Goal: Task Accomplishment & Management: Complete application form

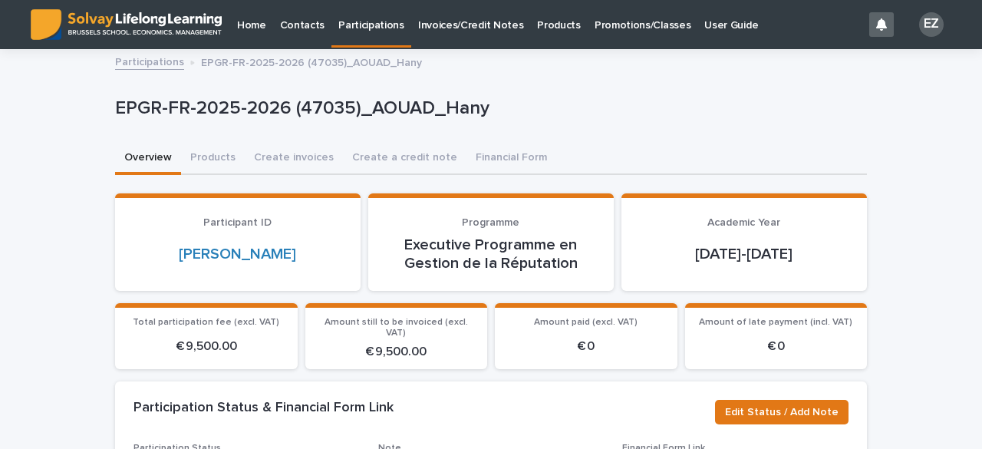
click at [160, 66] on link "Participations" at bounding box center [149, 61] width 69 height 18
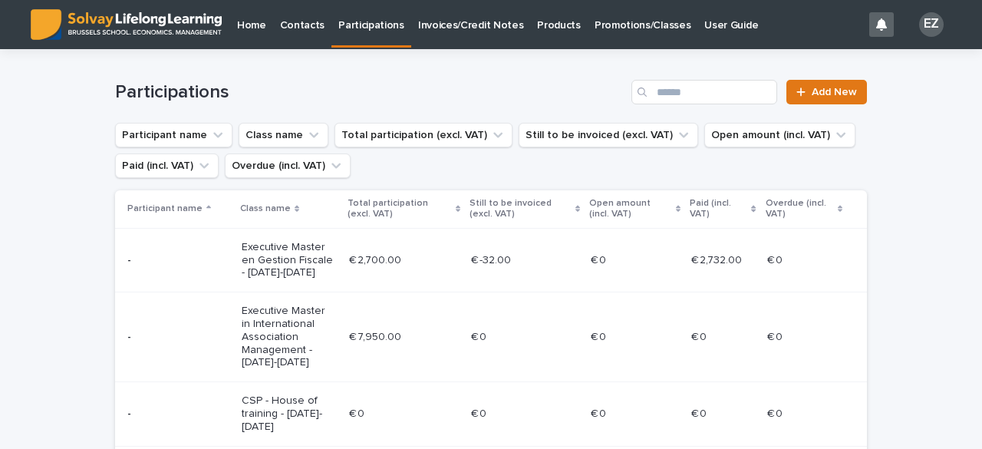
click at [610, 41] on link "Promotions/Classes" at bounding box center [643, 24] width 110 height 48
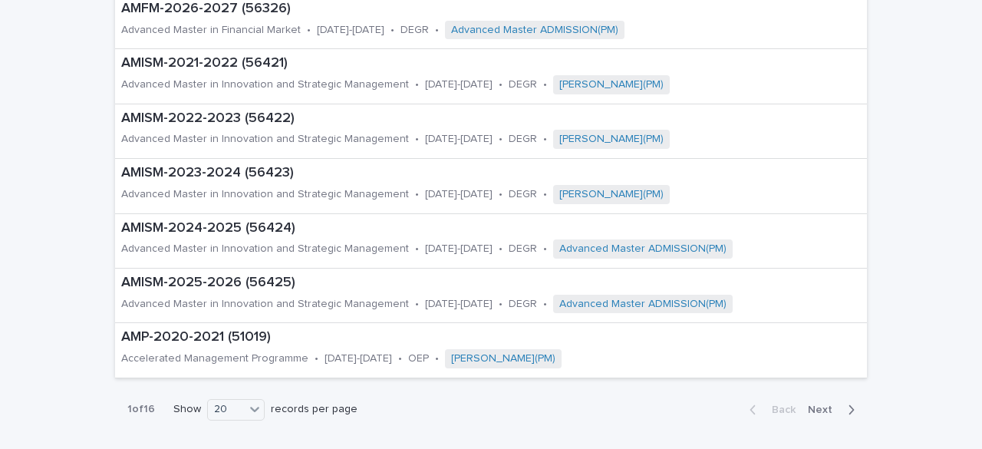
scroll to position [972, 0]
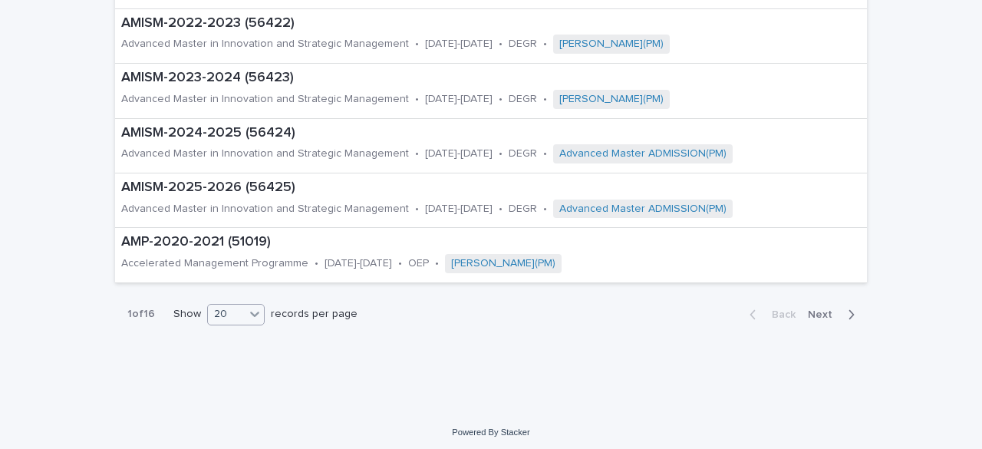
click at [236, 318] on div "20" at bounding box center [236, 314] width 58 height 21
click at [227, 312] on div "20" at bounding box center [226, 314] width 37 height 16
click at [246, 364] on div "30" at bounding box center [231, 367] width 56 height 18
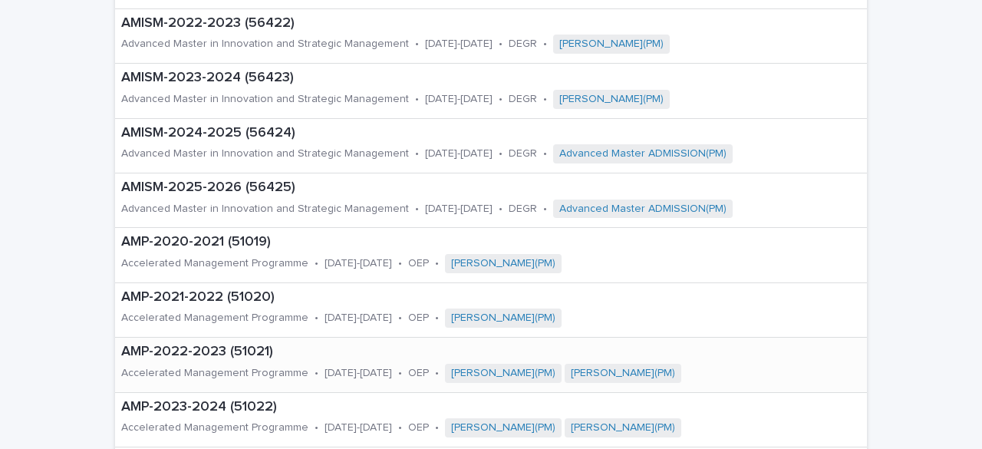
scroll to position [1518, 0]
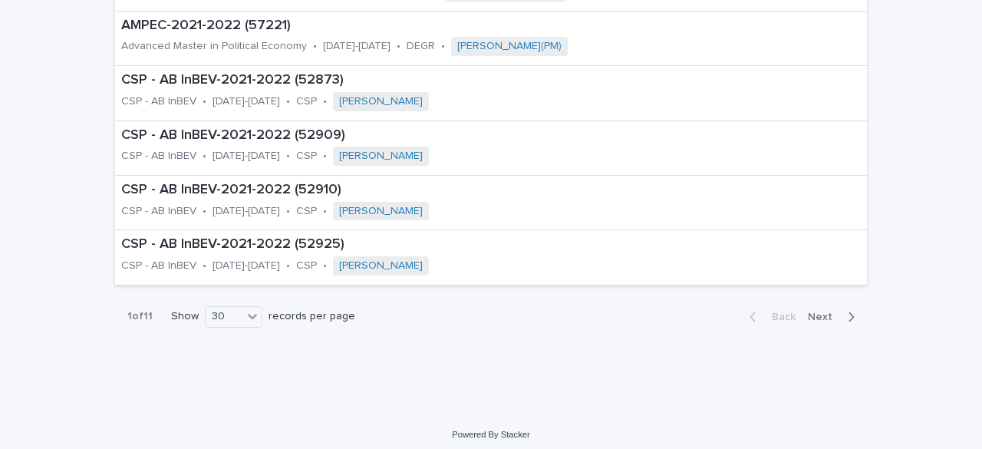
click at [820, 321] on div "Back Next" at bounding box center [802, 317] width 130 height 38
click at [818, 318] on div "Back Next" at bounding box center [802, 317] width 130 height 38
click at [830, 312] on span "Next" at bounding box center [825, 317] width 34 height 11
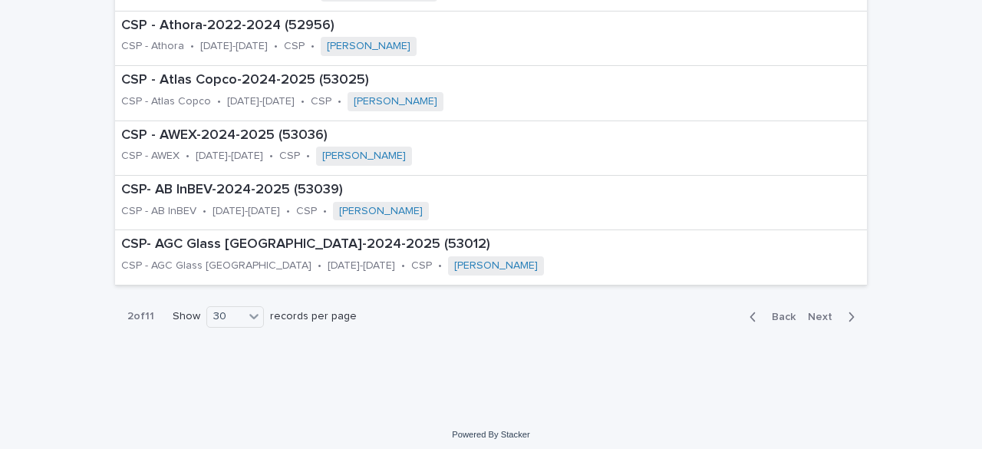
click at [828, 316] on button "Next" at bounding box center [834, 317] width 65 height 14
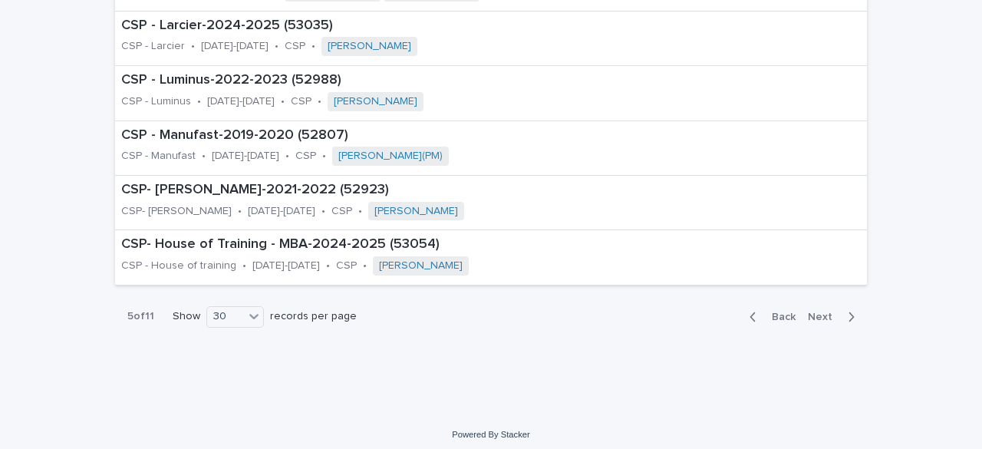
click at [828, 316] on button "Next" at bounding box center [834, 317] width 65 height 14
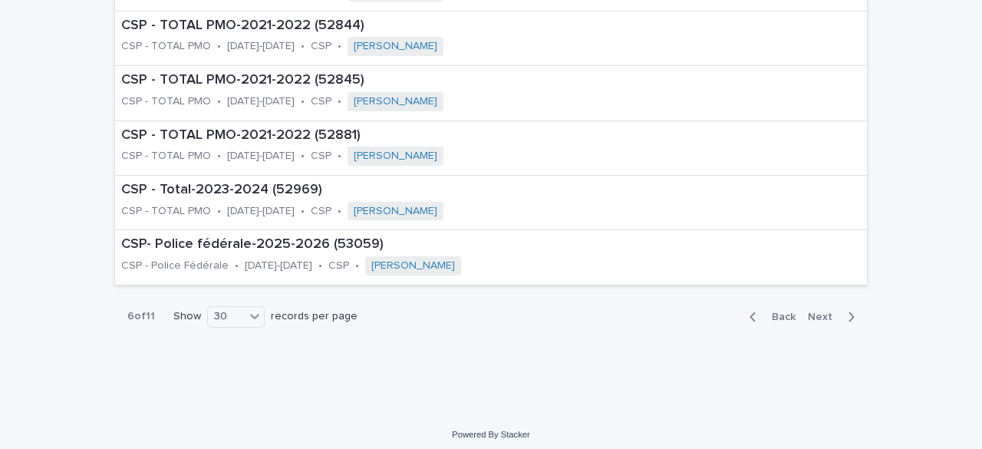
click at [828, 316] on button "Next" at bounding box center [834, 317] width 65 height 14
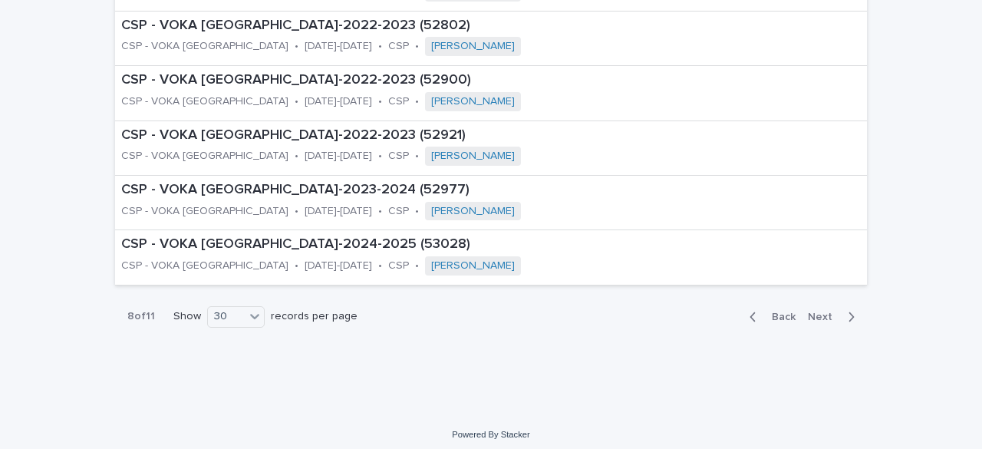
click at [828, 316] on button "Next" at bounding box center [834, 317] width 65 height 14
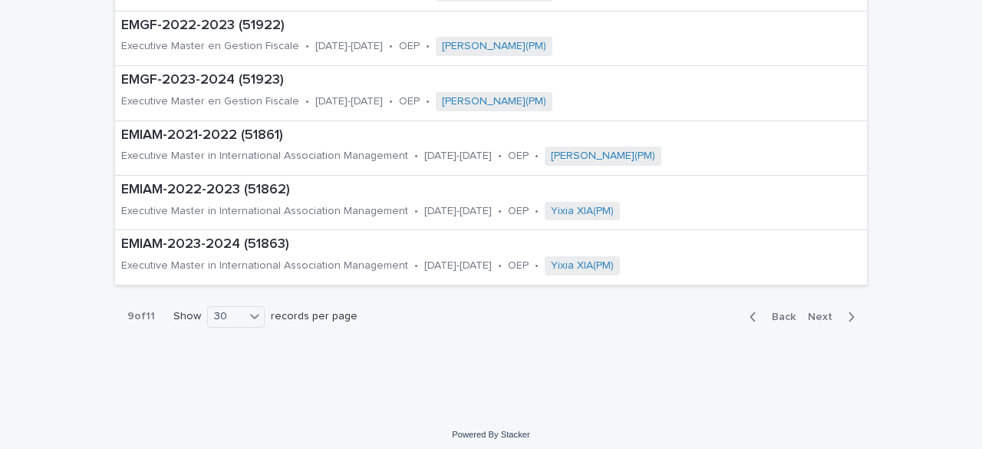
click at [828, 316] on button "Next" at bounding box center [834, 317] width 65 height 14
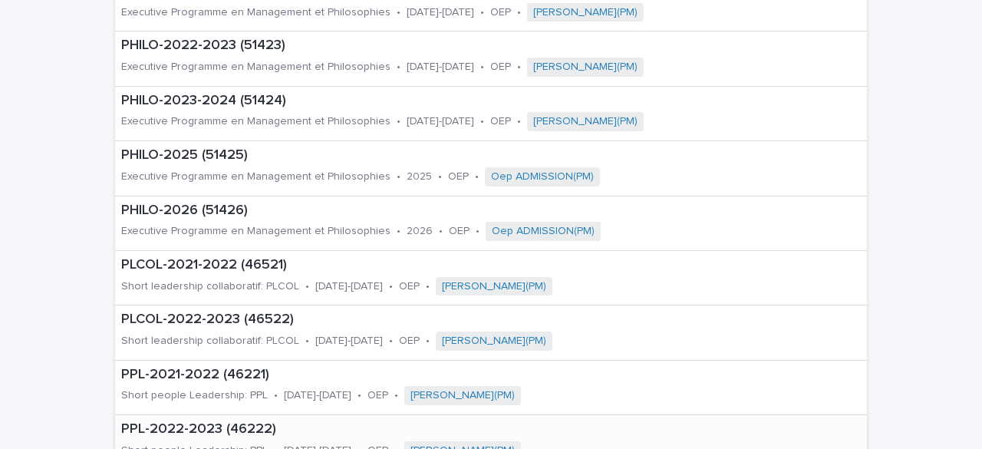
scroll to position [1518, 0]
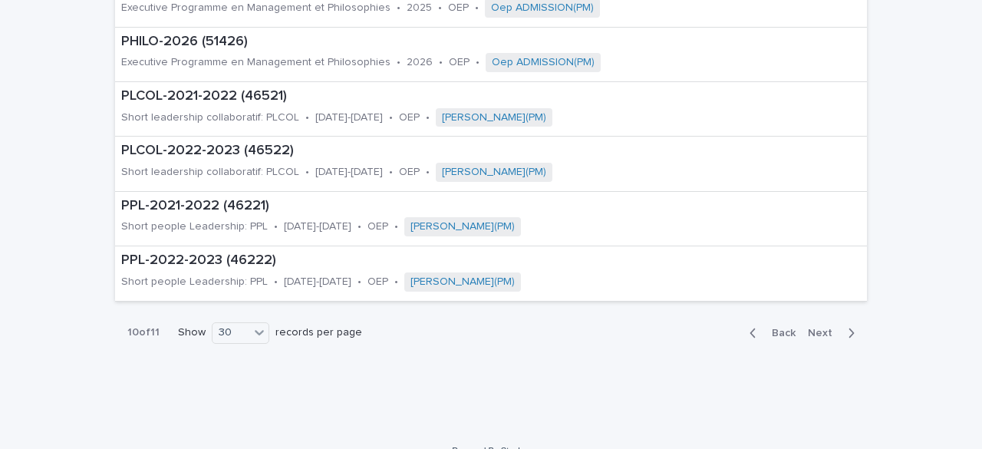
click at [774, 321] on div "Back Next" at bounding box center [802, 333] width 130 height 38
click at [768, 318] on div "Back Next" at bounding box center [802, 333] width 130 height 38
click at [774, 328] on span "Back" at bounding box center [779, 333] width 33 height 11
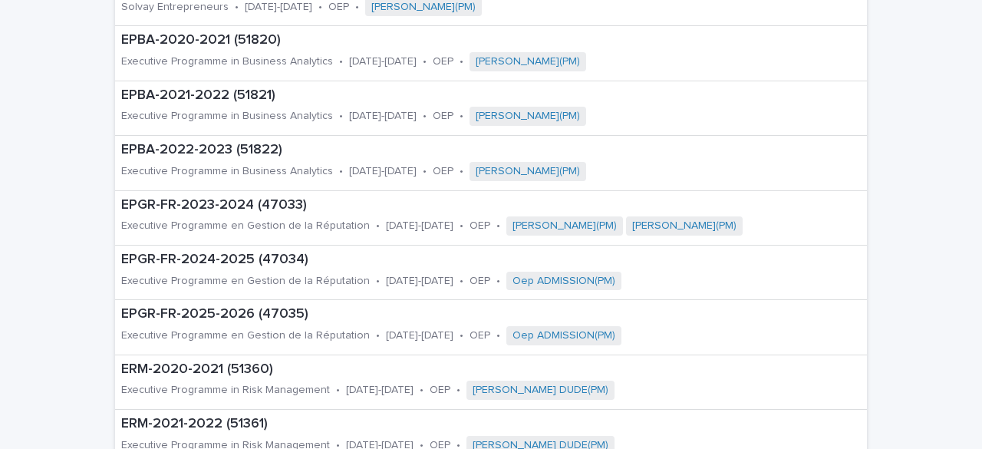
scroll to position [899, 0]
click at [241, 307] on p "EPGR-FR-2025-2026 (47035)" at bounding box center [466, 315] width 691 height 17
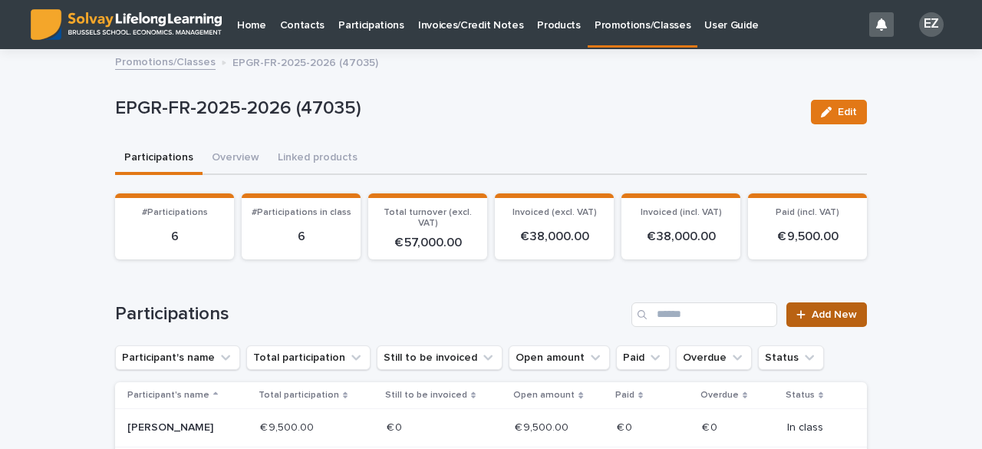
click at [836, 325] on link "Add New" at bounding box center [827, 314] width 81 height 25
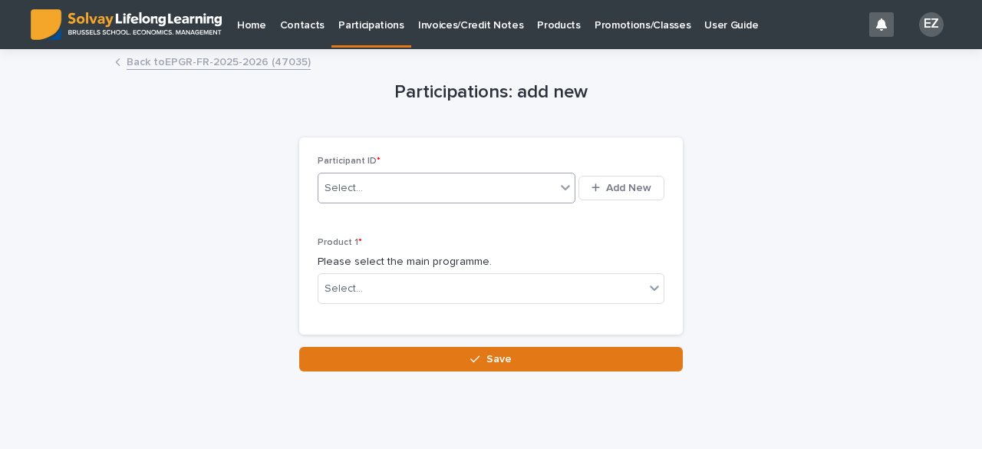
click at [429, 195] on div "Select..." at bounding box center [436, 188] width 237 height 25
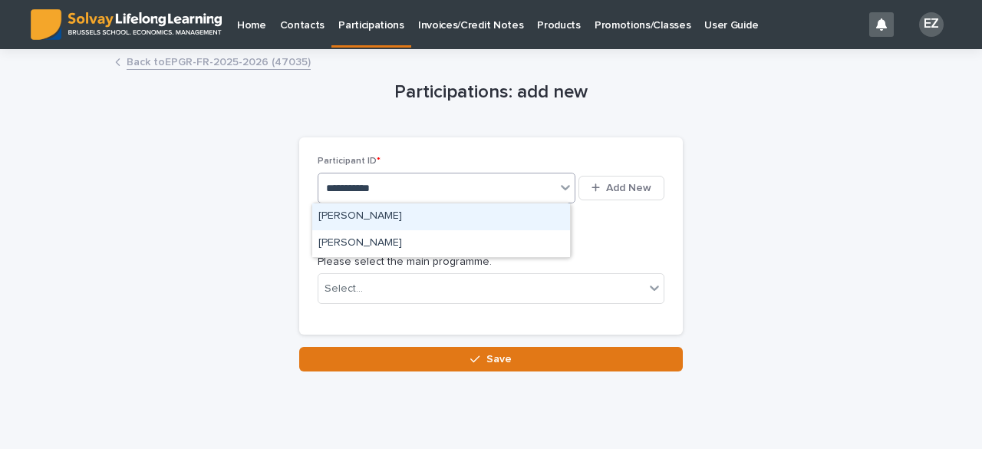
type input "**********"
click at [410, 223] on div "[PERSON_NAME]" at bounding box center [441, 216] width 258 height 27
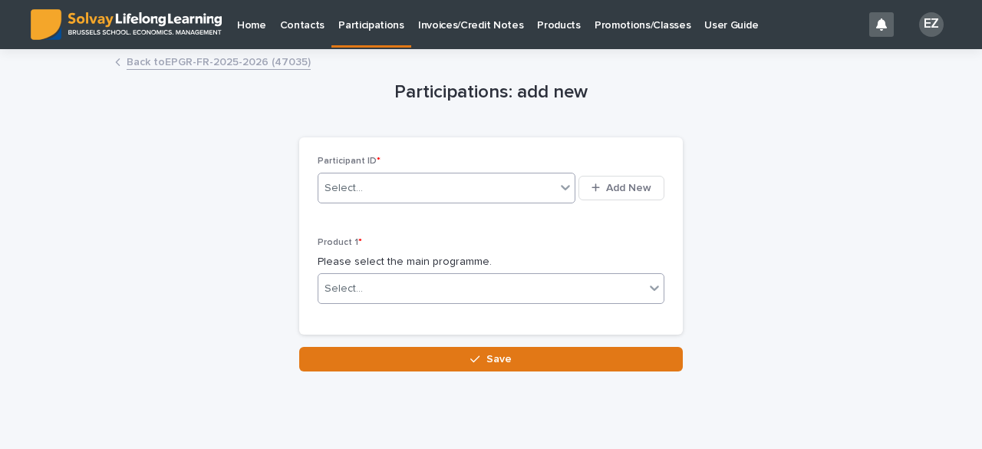
click at [394, 294] on div "Select..." at bounding box center [481, 288] width 326 height 25
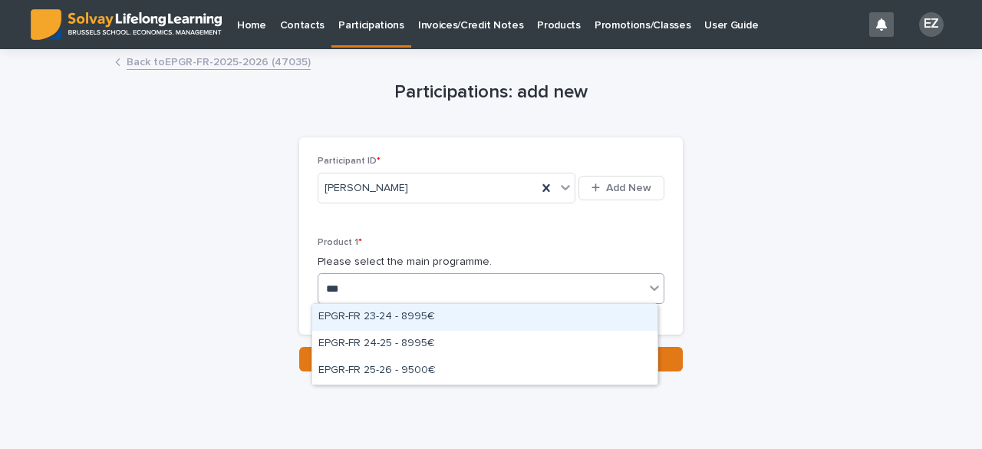
type input "****"
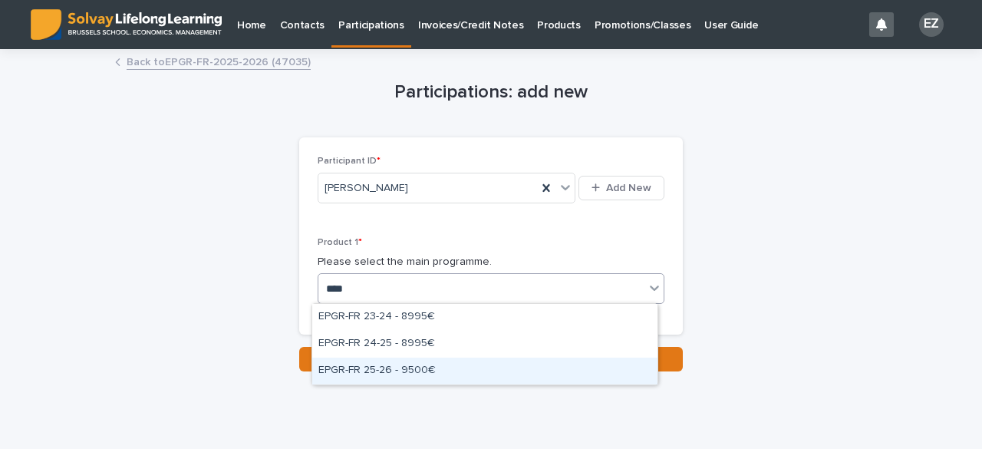
click at [456, 368] on div "EPGR-FR 25-26 - 9500€" at bounding box center [484, 371] width 345 height 27
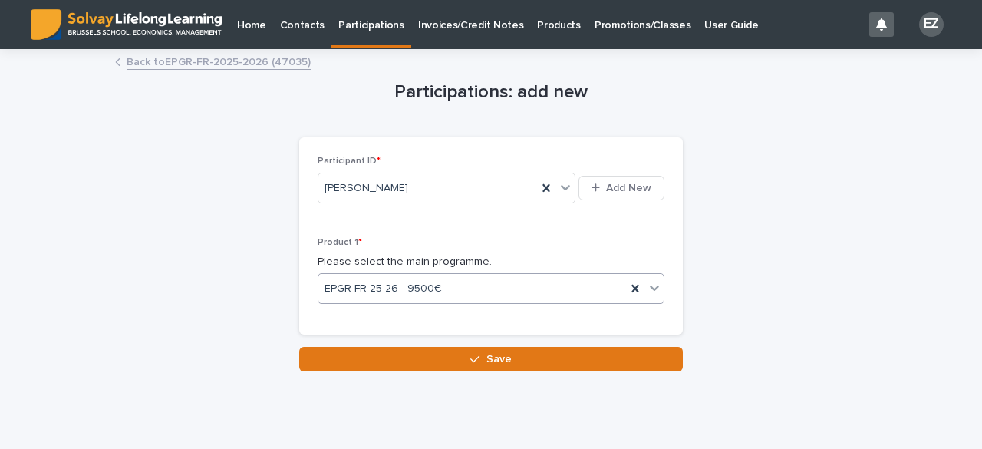
click at [560, 374] on div "Loading... Saving… Loading... Saving… Participations: add new Loading... Saving…" at bounding box center [490, 230] width 767 height 359
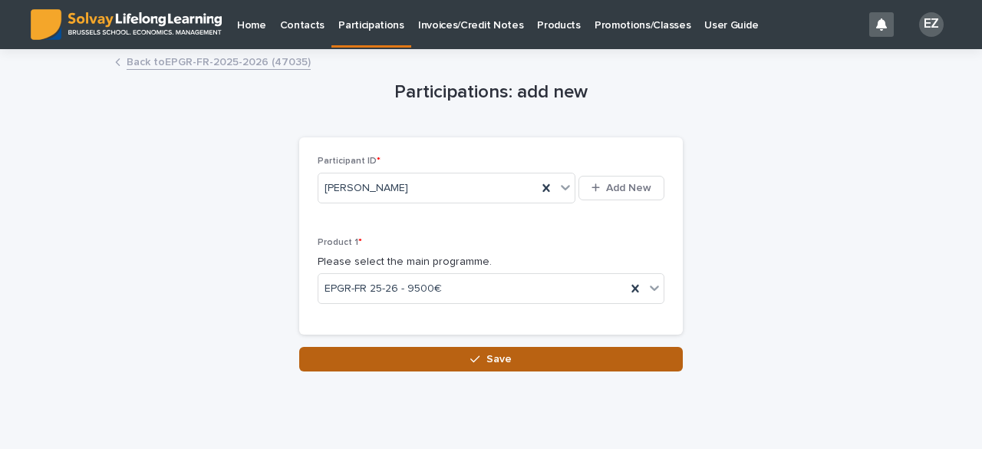
click at [543, 359] on button "Save" at bounding box center [491, 359] width 384 height 25
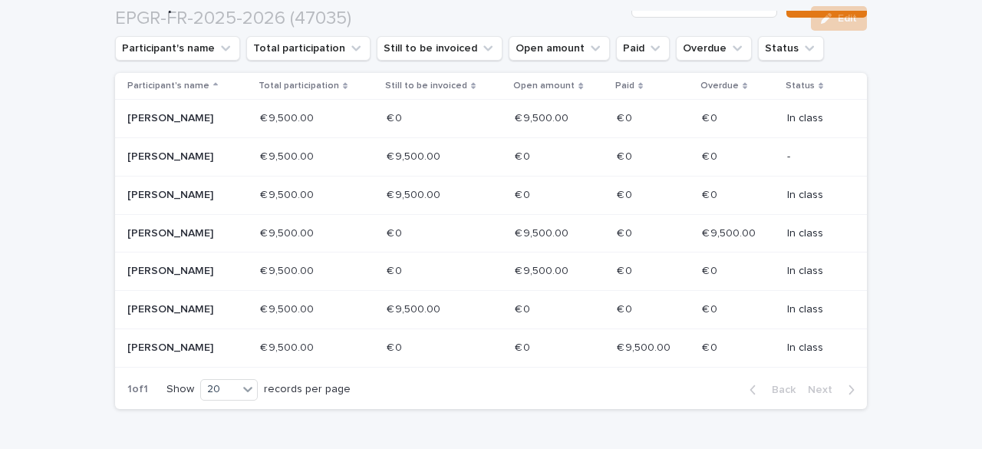
scroll to position [341, 0]
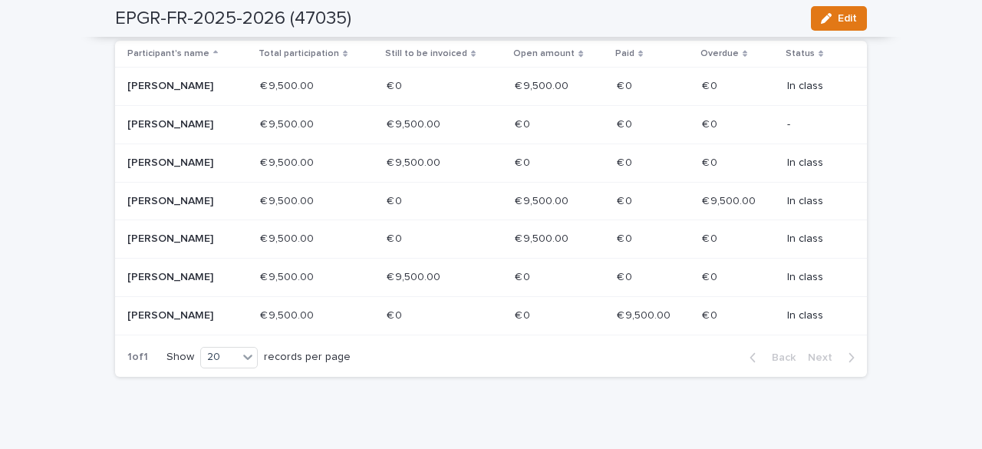
click at [168, 116] on div "[PERSON_NAME]" at bounding box center [182, 123] width 110 height 16
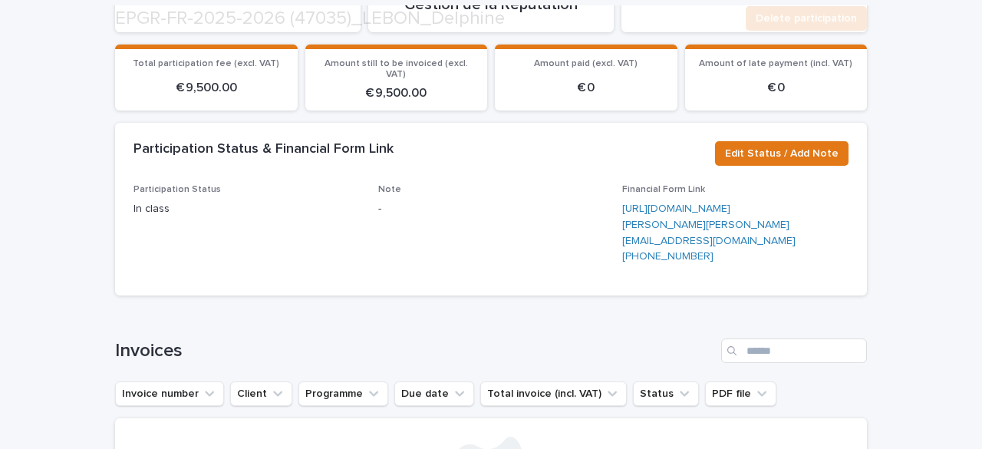
scroll to position [259, 0]
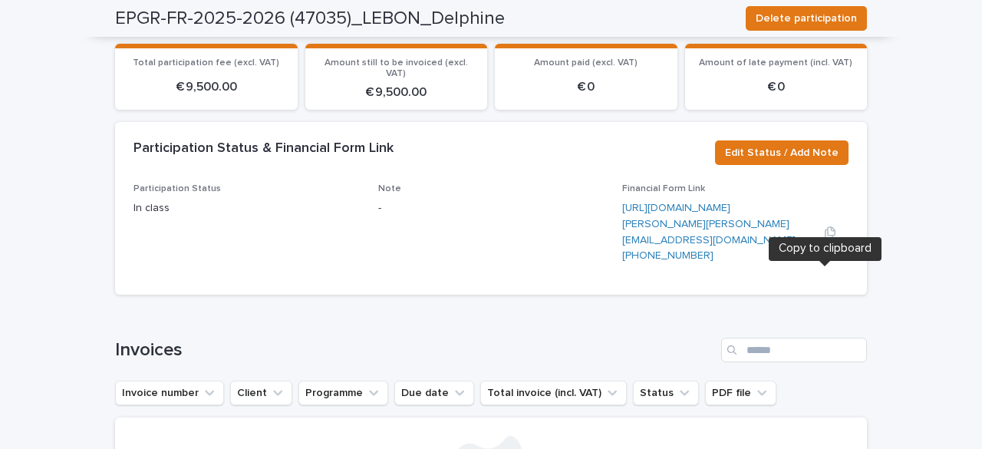
click at [831, 239] on button "button" at bounding box center [830, 232] width 37 height 12
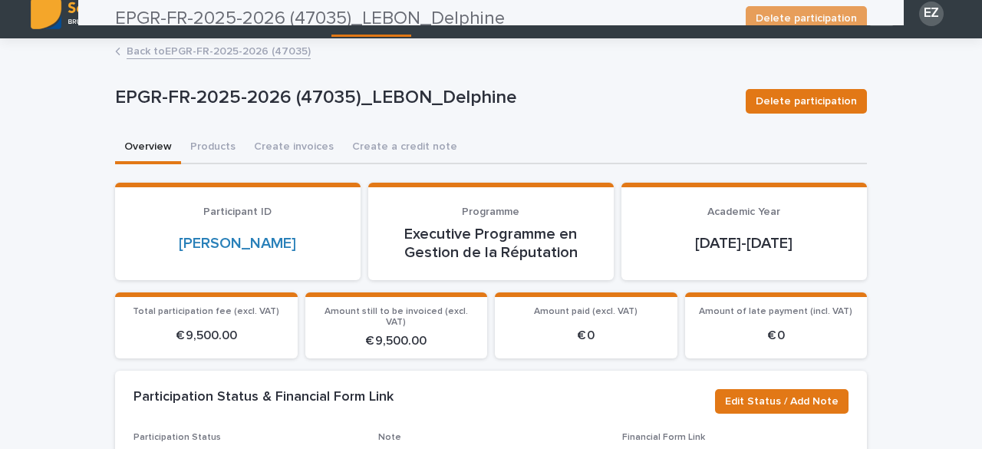
scroll to position [6, 0]
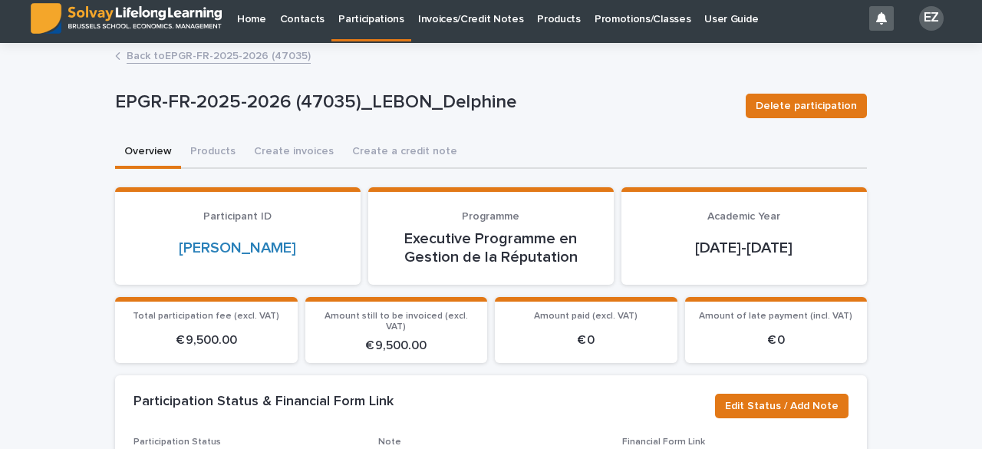
click at [595, 25] on p "Promotions/Classes" at bounding box center [643, 10] width 96 height 32
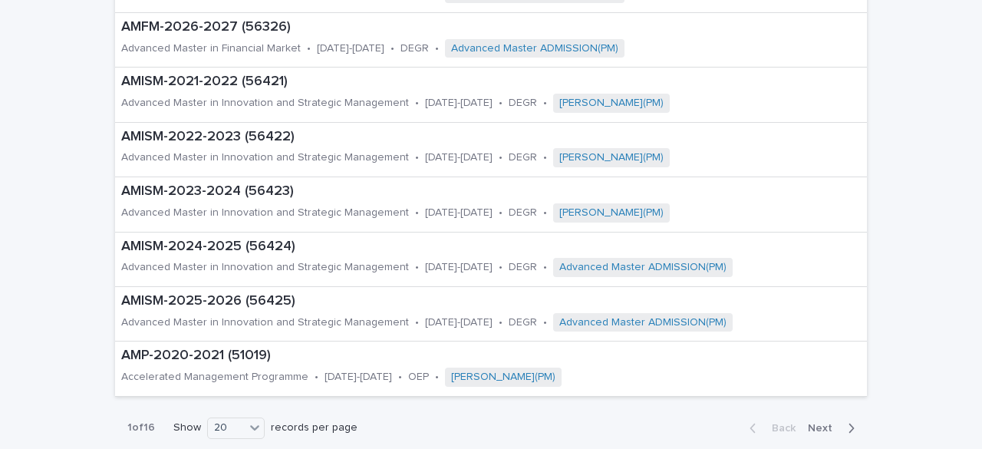
scroll to position [859, 0]
click at [223, 305] on p "AMISM-2025-2026 (56425)" at bounding box center [491, 300] width 740 height 17
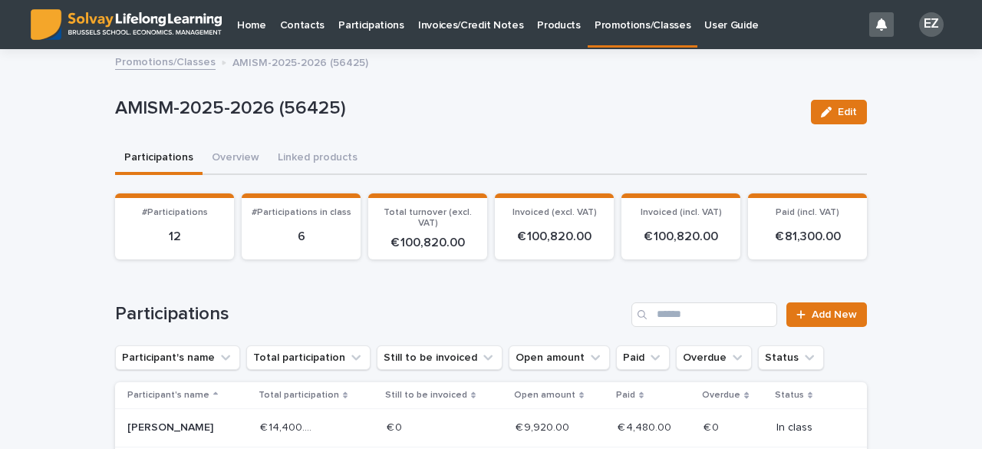
scroll to position [322, 0]
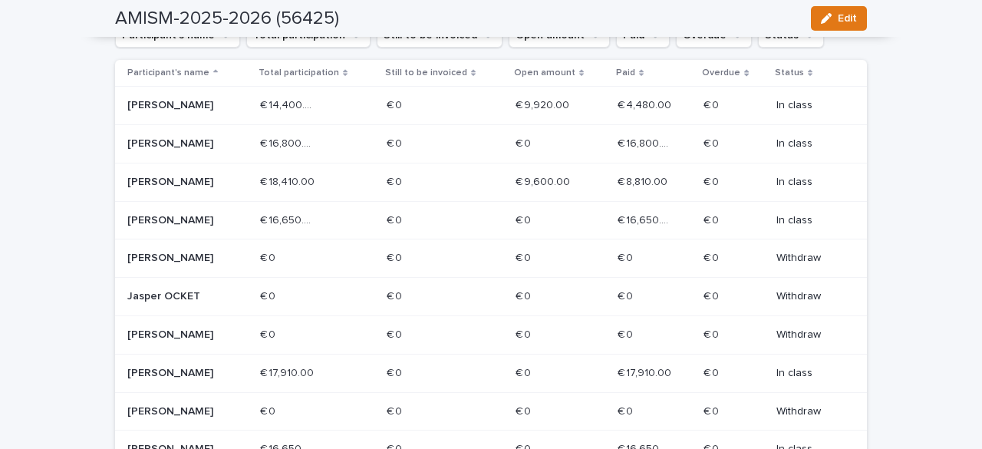
click at [189, 99] on p "[PERSON_NAME]" at bounding box center [182, 105] width 110 height 13
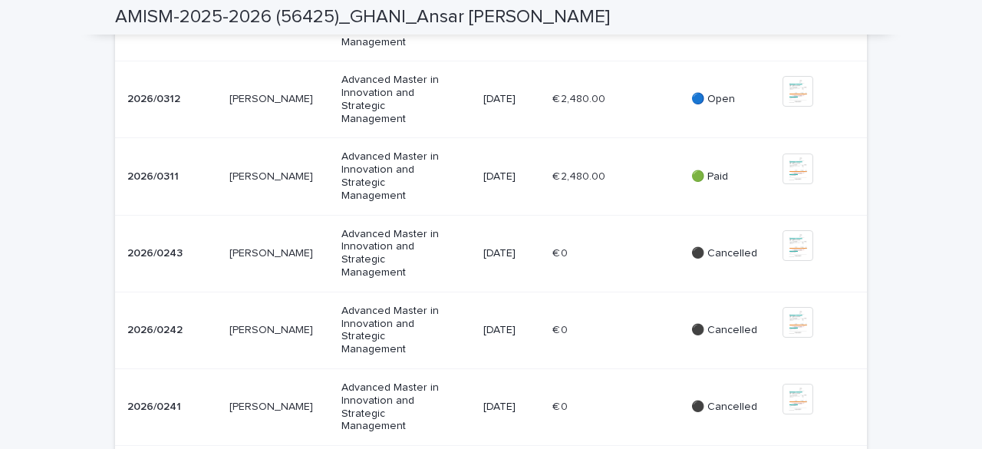
scroll to position [875, 0]
click at [490, 216] on td "[DATE]" at bounding box center [511, 177] width 69 height 77
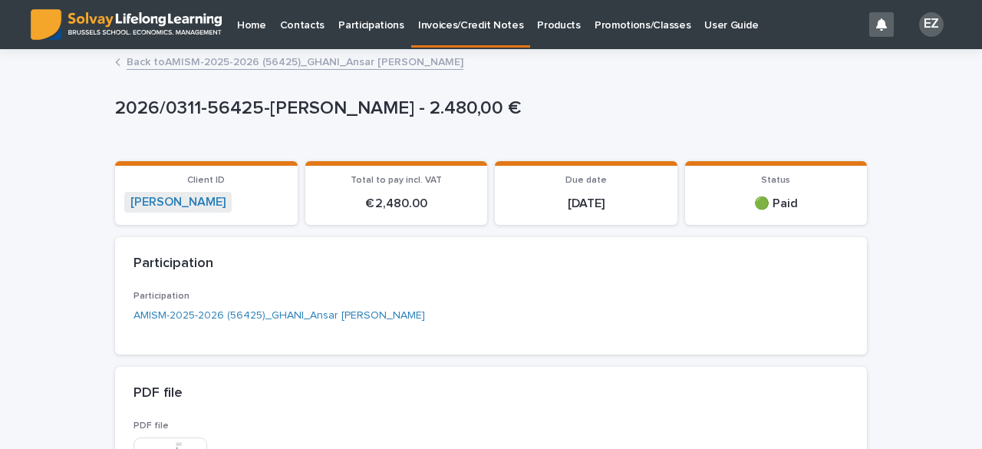
click at [284, 59] on link "Back to AMISM-2025-2026 (56425)[PERSON_NAME]" at bounding box center [295, 61] width 337 height 18
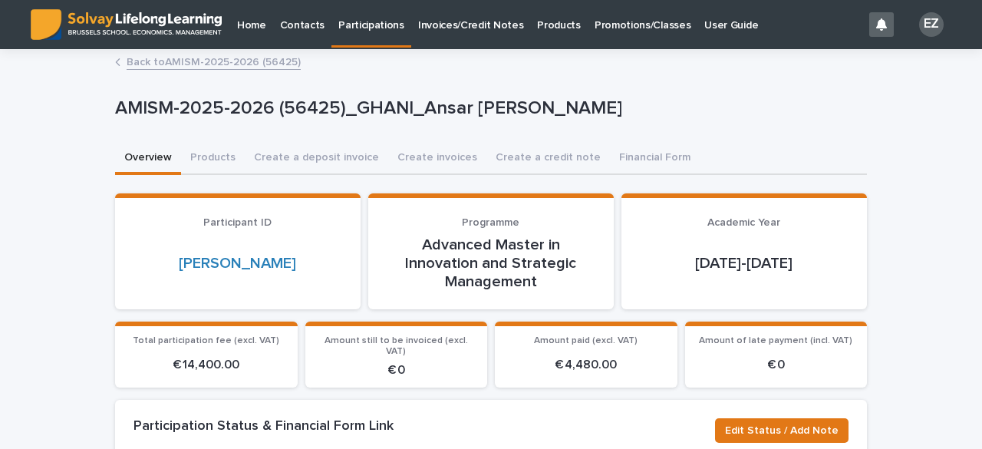
click at [588, 35] on link "Promotions/Classes" at bounding box center [643, 24] width 110 height 48
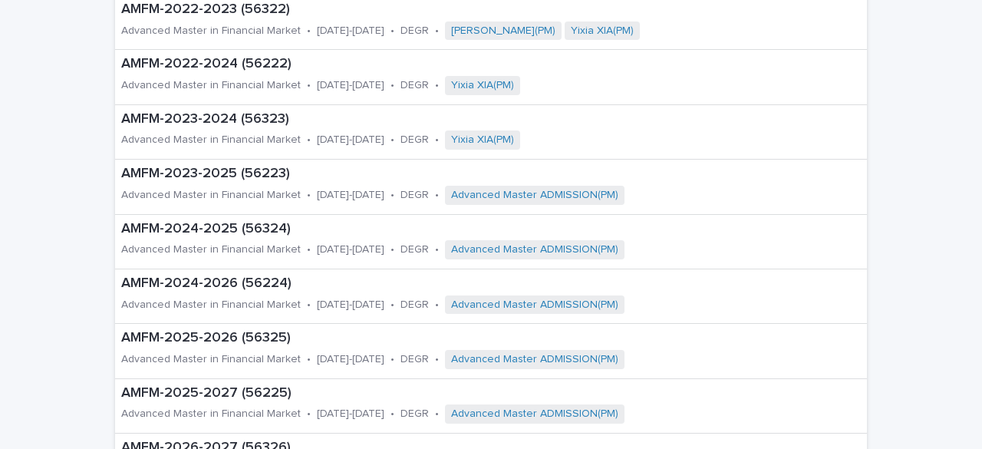
scroll to position [442, 0]
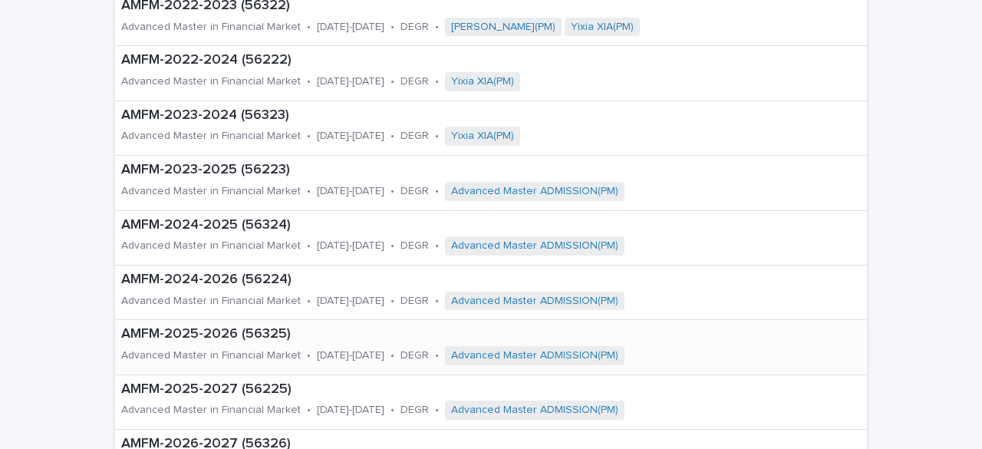
click at [218, 346] on div "Advanced Master in Financial Market" at bounding box center [211, 354] width 180 height 16
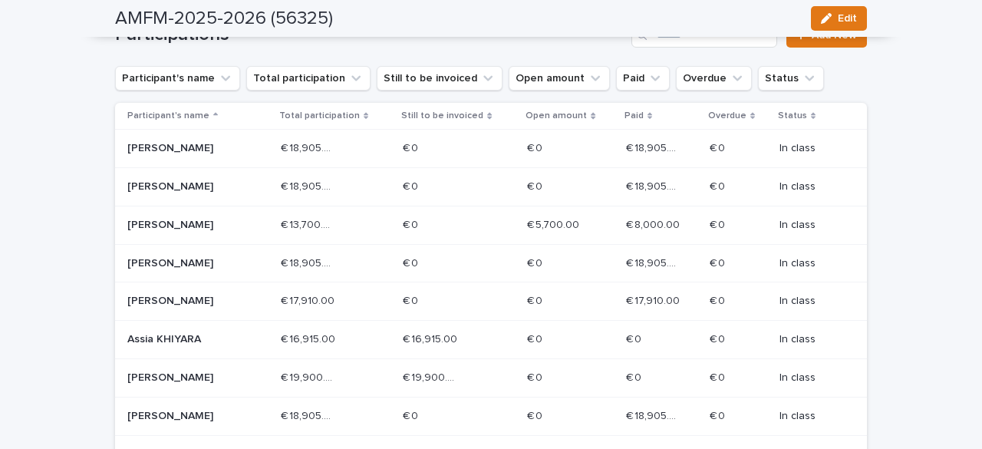
scroll to position [502, 0]
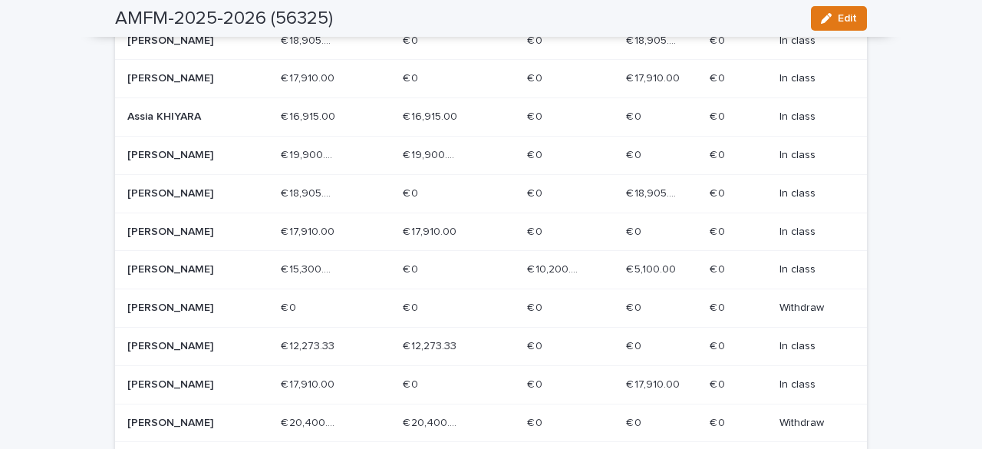
click at [212, 268] on p "[PERSON_NAME]" at bounding box center [182, 269] width 110 height 13
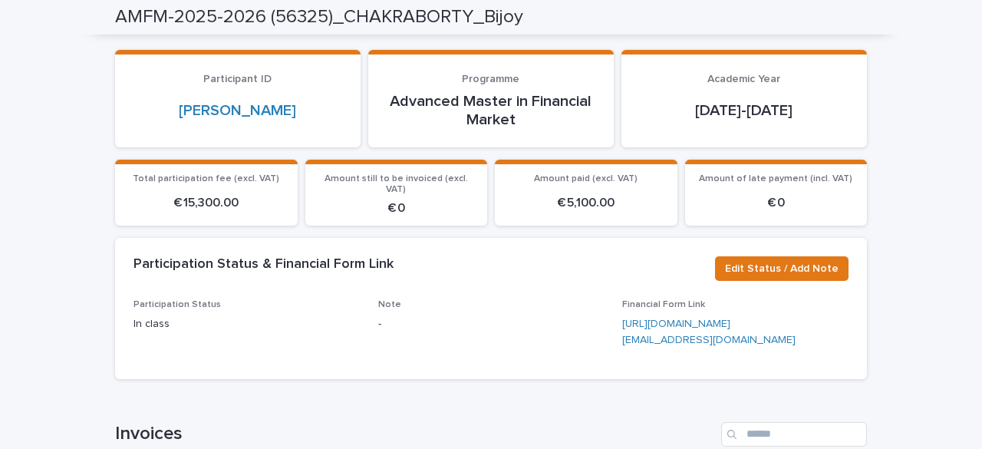
scroll to position [144, 0]
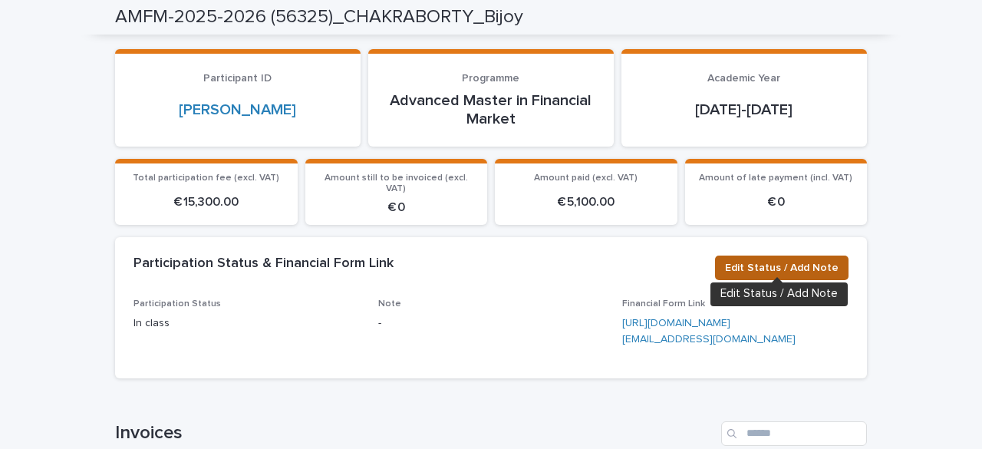
click at [780, 260] on span "Edit Status / Add Note" at bounding box center [782, 267] width 114 height 15
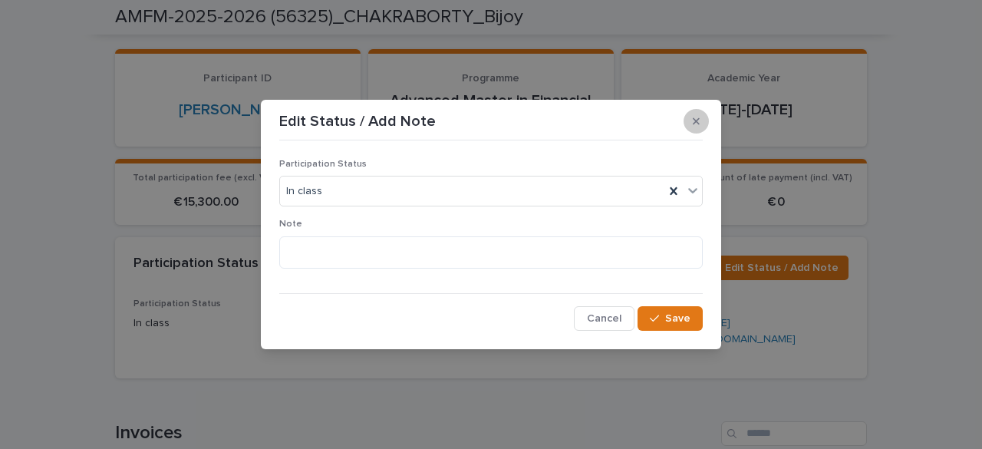
click at [701, 119] on button "button" at bounding box center [696, 121] width 25 height 25
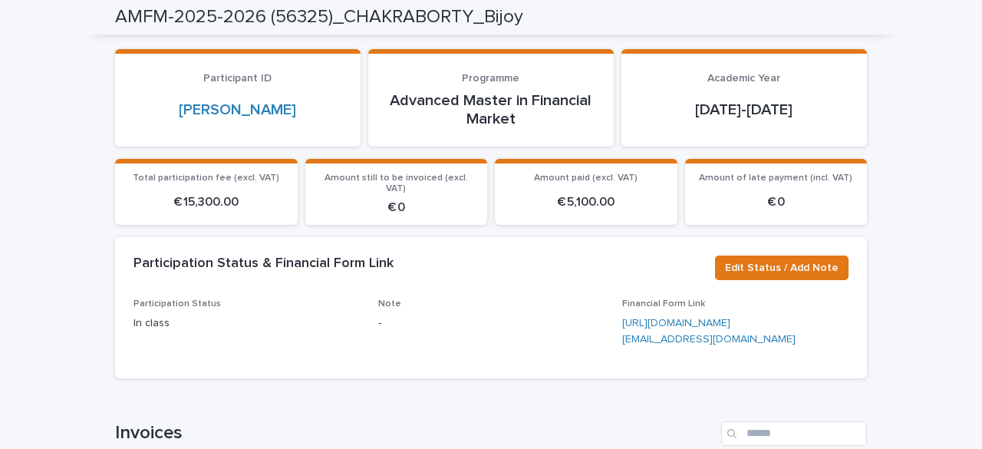
scroll to position [0, 0]
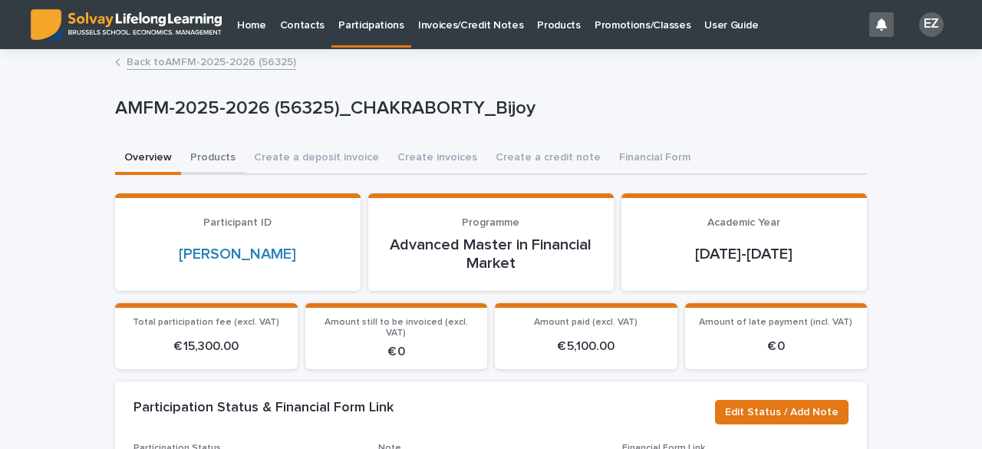
click at [203, 167] on button "Products" at bounding box center [213, 159] width 64 height 32
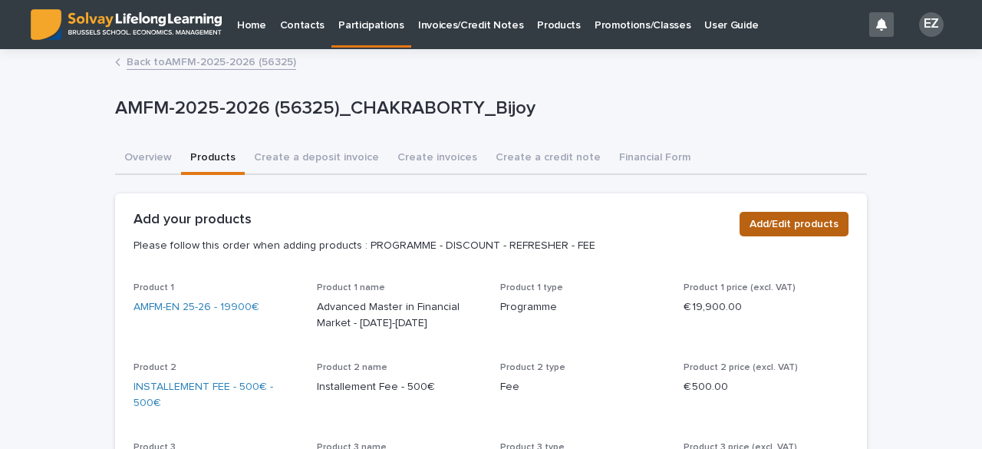
click at [783, 216] on span "Add/Edit products" at bounding box center [794, 223] width 89 height 15
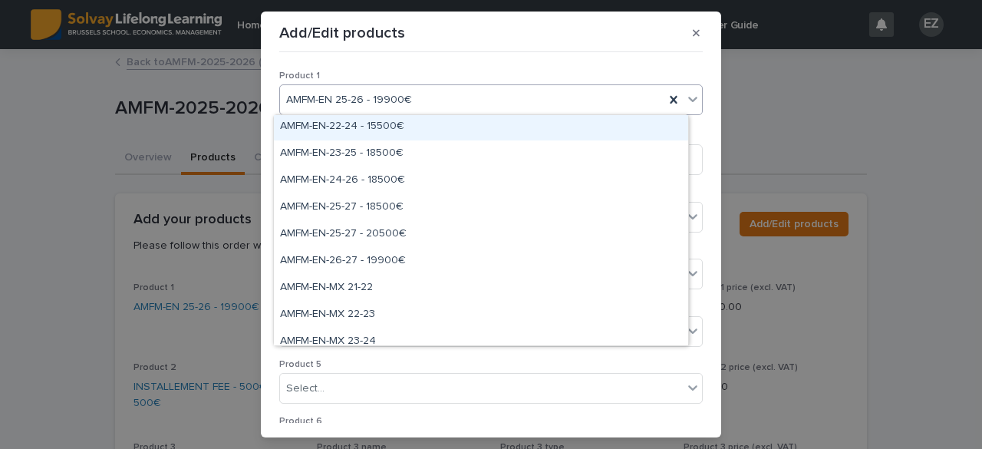
scroll to position [862, 0]
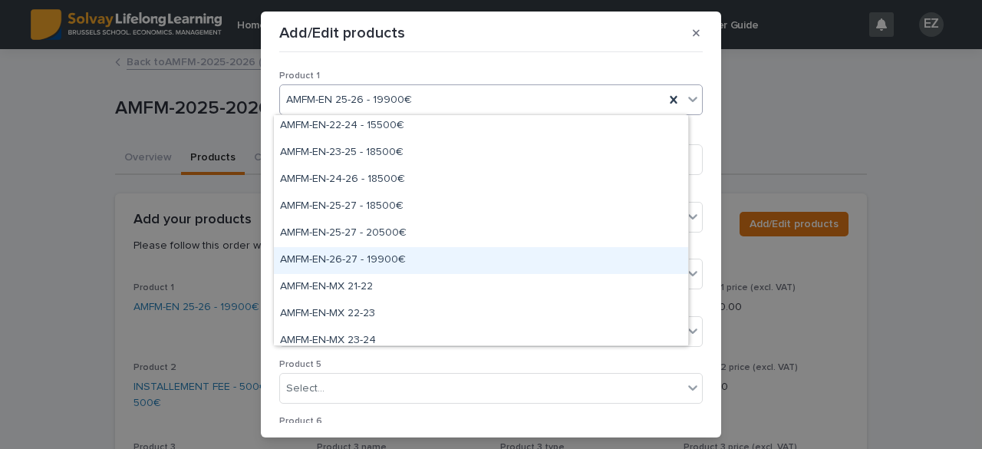
click at [374, 260] on div "AMFM-EN-26-27 - 19900€" at bounding box center [481, 260] width 414 height 27
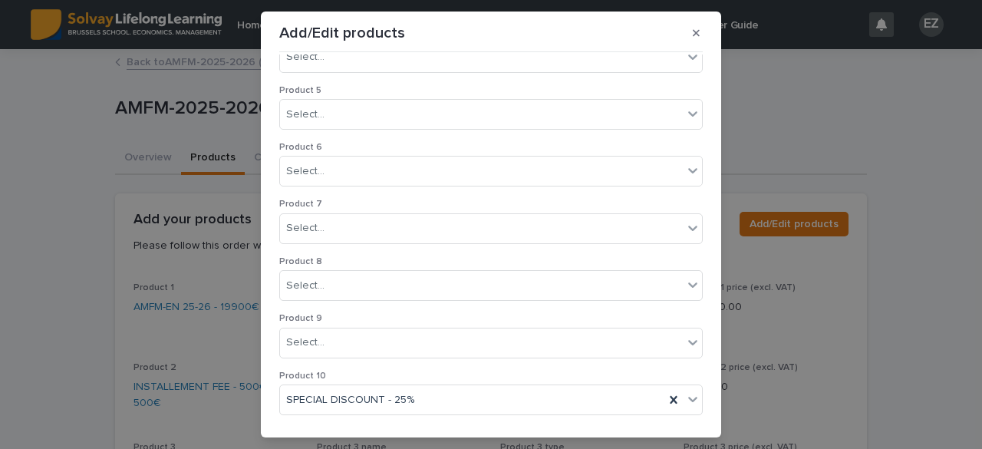
scroll to position [382, 0]
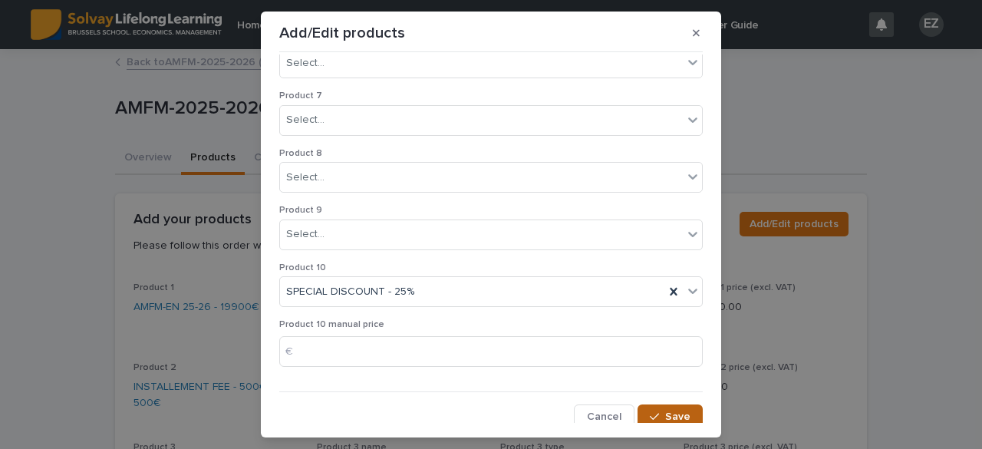
click at [638, 409] on button "Save" at bounding box center [670, 416] width 65 height 25
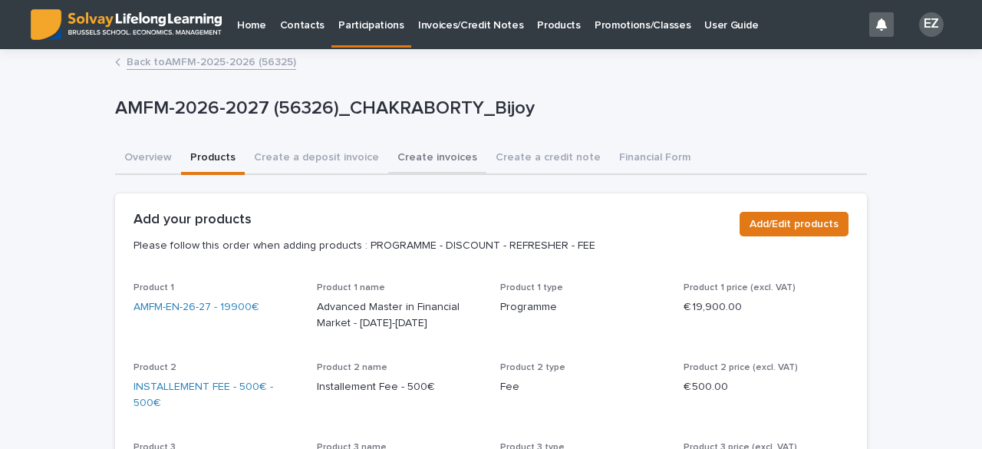
click at [132, 166] on button "Overview" at bounding box center [148, 159] width 66 height 32
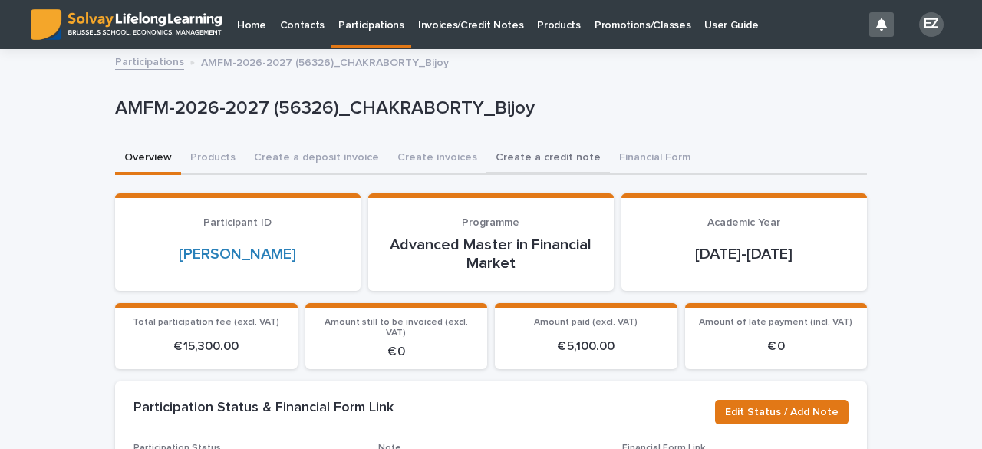
click at [538, 157] on button "Create a credit note" at bounding box center [549, 159] width 124 height 32
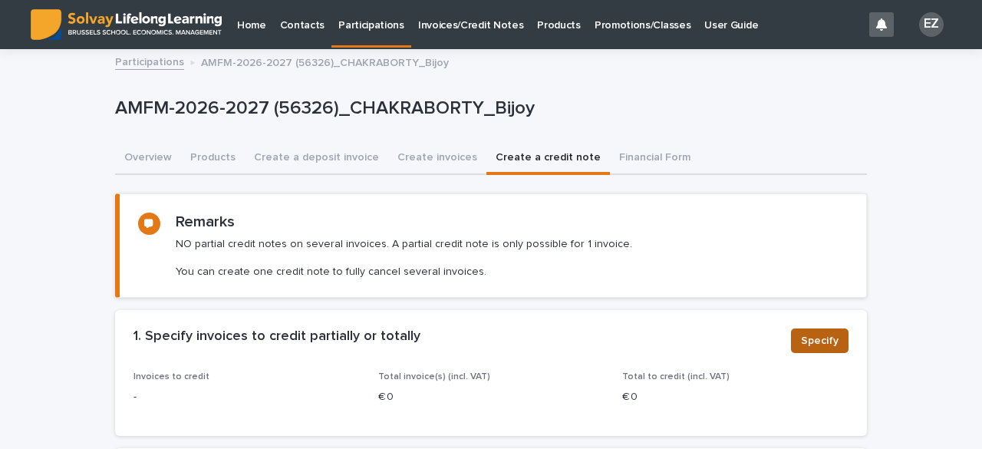
click at [840, 337] on button "Specify" at bounding box center [820, 340] width 58 height 25
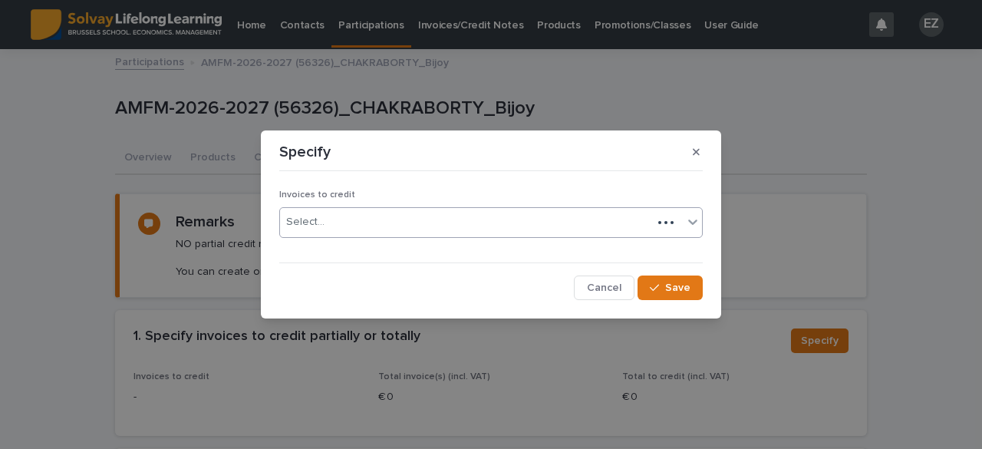
click at [370, 233] on div "Select..." at bounding box center [466, 221] width 372 height 25
type input "*****"
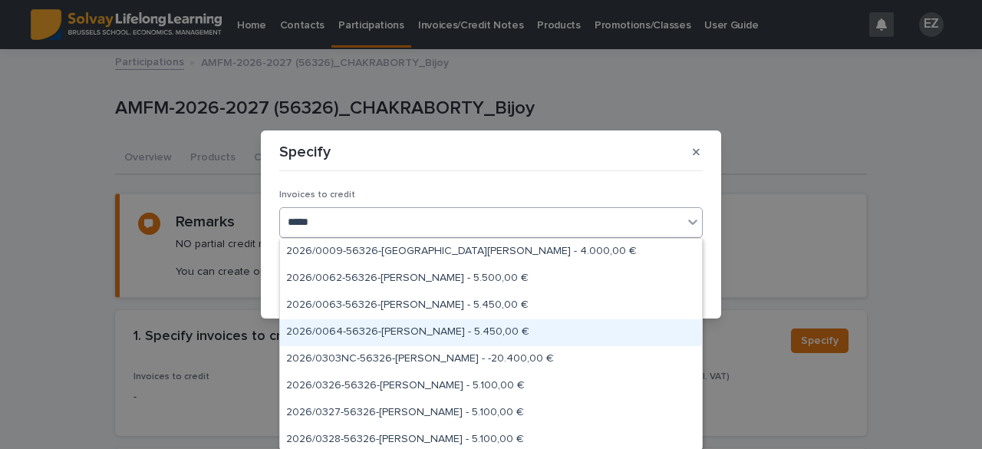
scroll to position [3, 0]
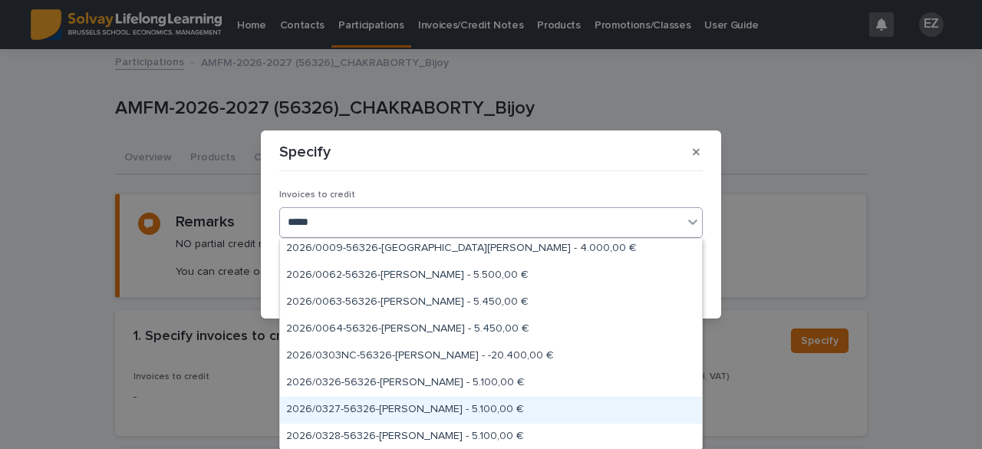
click at [364, 409] on div "2026/0327-56326-[PERSON_NAME] - 5.100,00 €" at bounding box center [491, 410] width 422 height 27
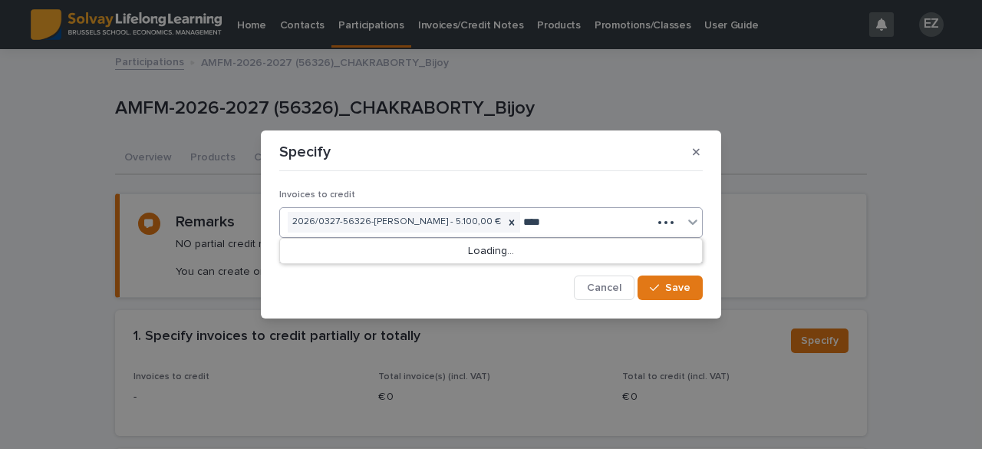
type input "*****"
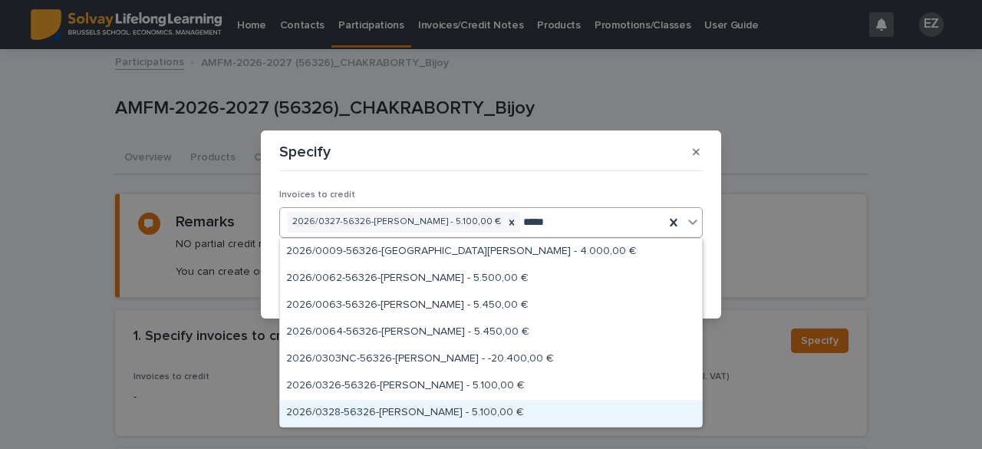
click at [328, 407] on div "2026/0328-56326-[PERSON_NAME] - 5.100,00 €" at bounding box center [491, 413] width 422 height 27
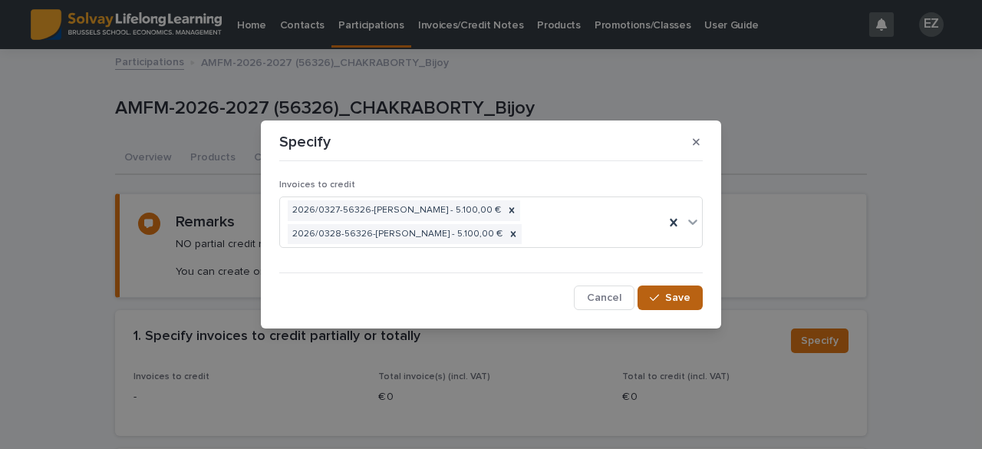
click at [687, 306] on button "Save" at bounding box center [670, 297] width 65 height 25
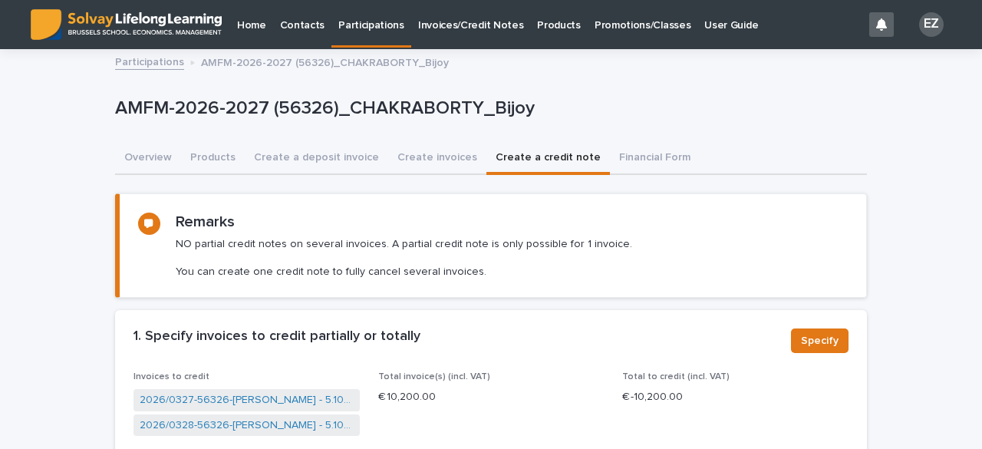
scroll to position [685, 0]
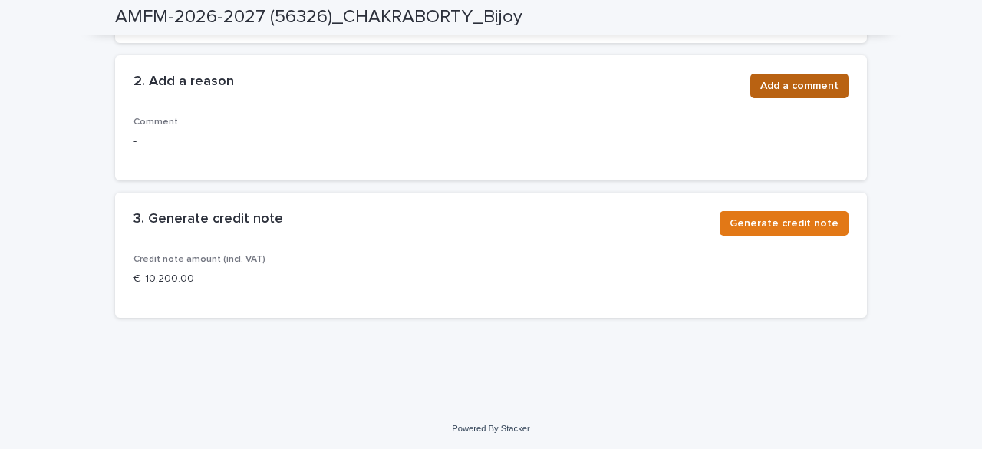
click at [775, 90] on span "Add a comment" at bounding box center [799, 85] width 78 height 15
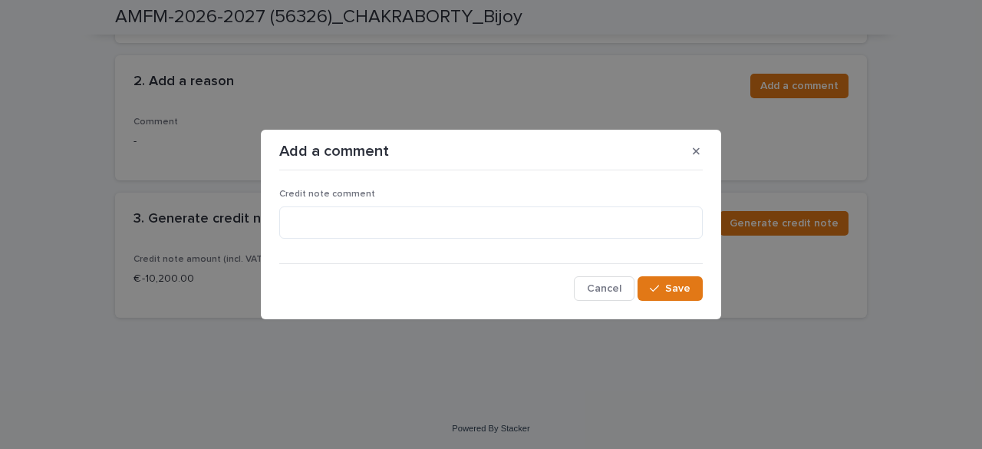
click at [529, 239] on div "Credit note comment" at bounding box center [491, 220] width 424 height 62
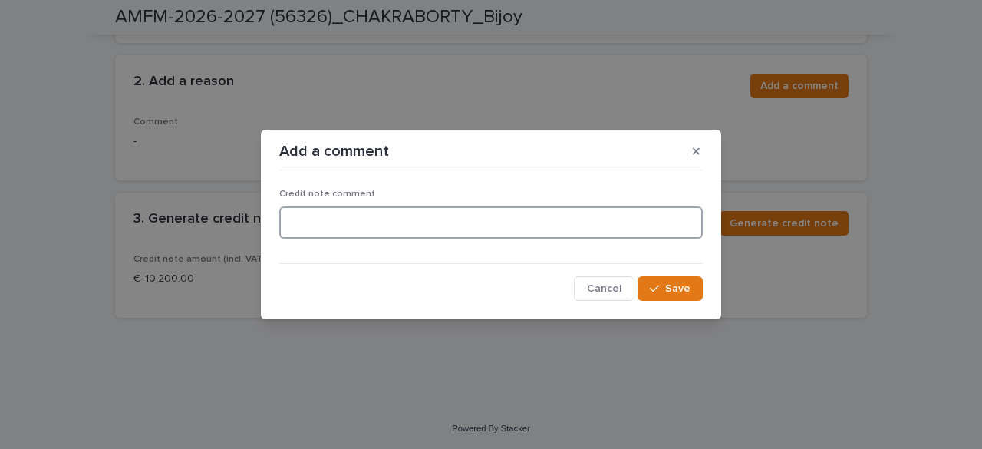
click at [532, 224] on textarea at bounding box center [491, 222] width 424 height 32
type textarea "**********"
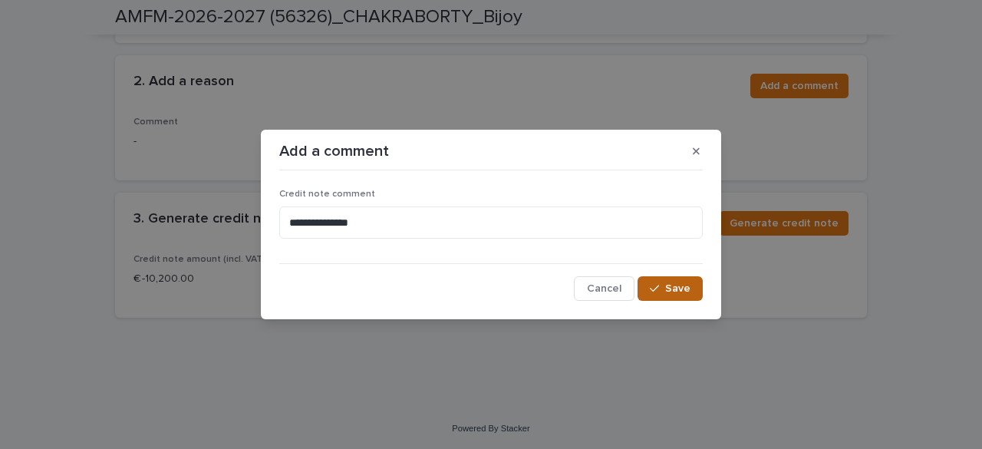
click at [671, 298] on button "Save" at bounding box center [670, 288] width 65 height 25
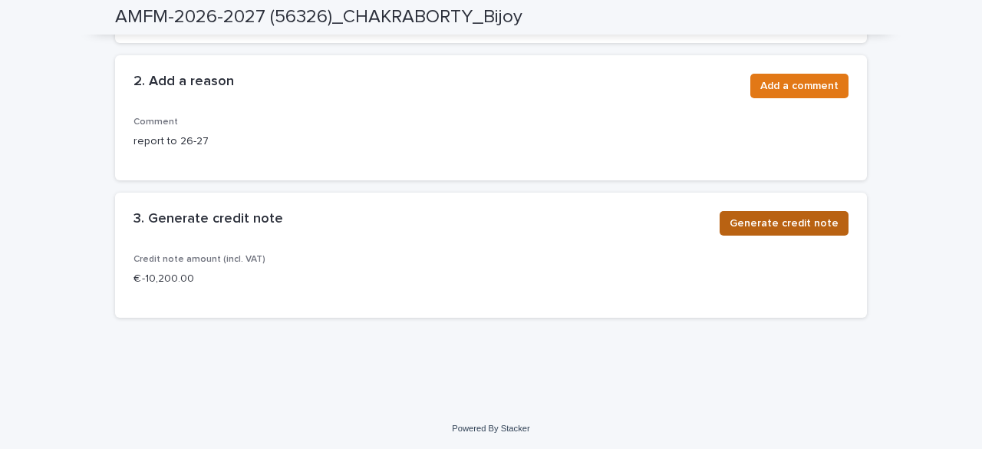
click at [775, 225] on span "Generate credit note" at bounding box center [784, 223] width 109 height 15
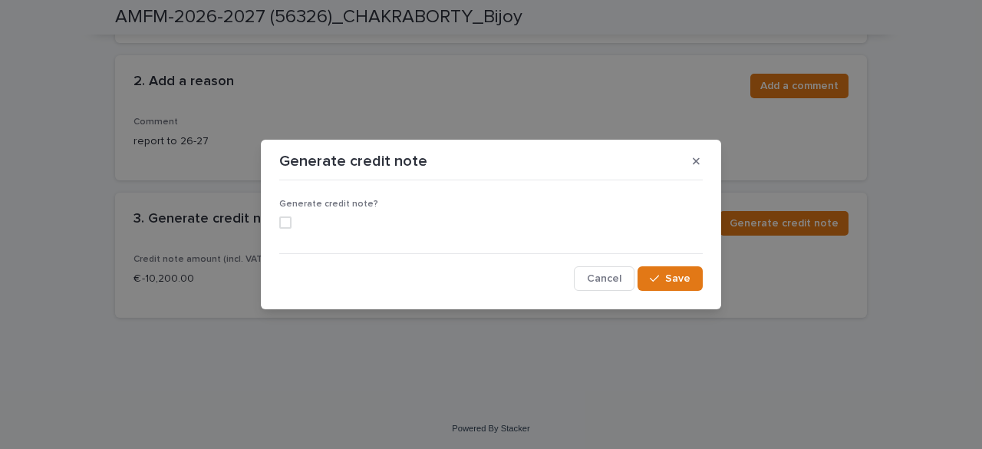
click at [289, 226] on span at bounding box center [285, 222] width 12 height 12
click at [678, 289] on button "Save" at bounding box center [670, 278] width 65 height 25
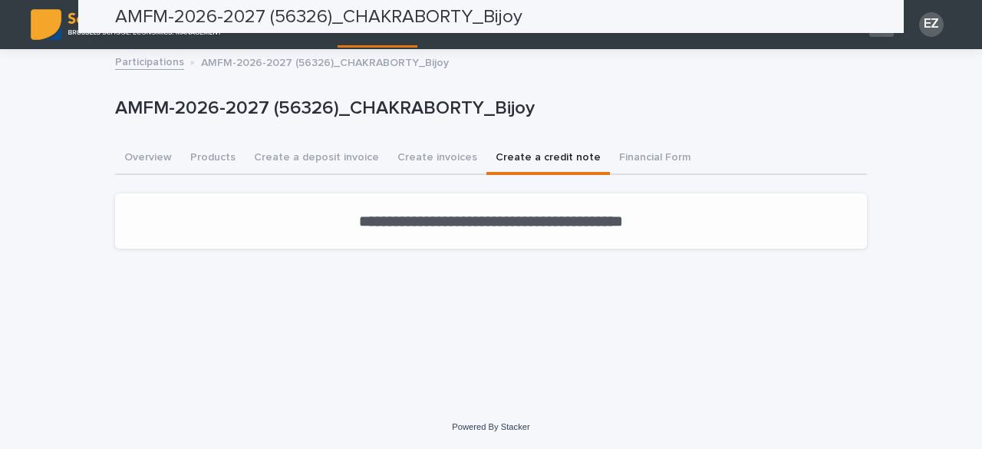
scroll to position [0, 0]
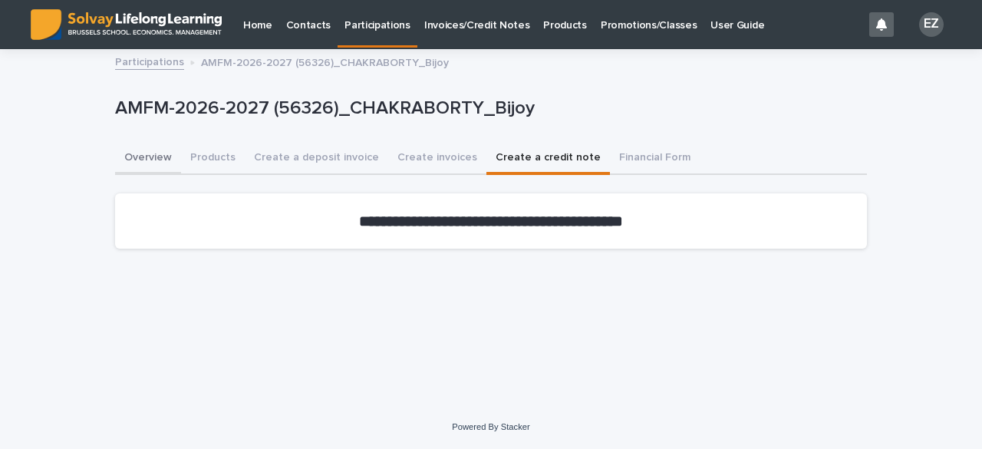
click at [157, 156] on button "Overview" at bounding box center [148, 159] width 66 height 32
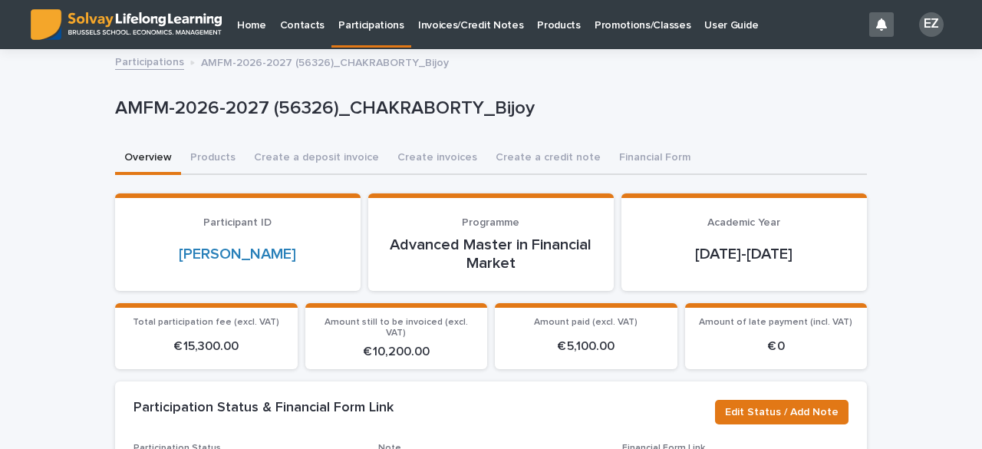
click at [595, 28] on p "Promotions/Classes" at bounding box center [643, 16] width 96 height 32
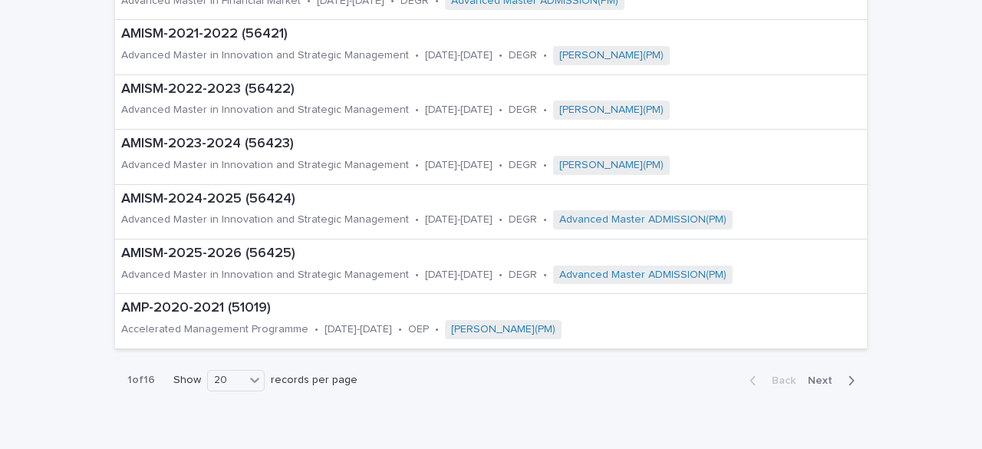
scroll to position [972, 0]
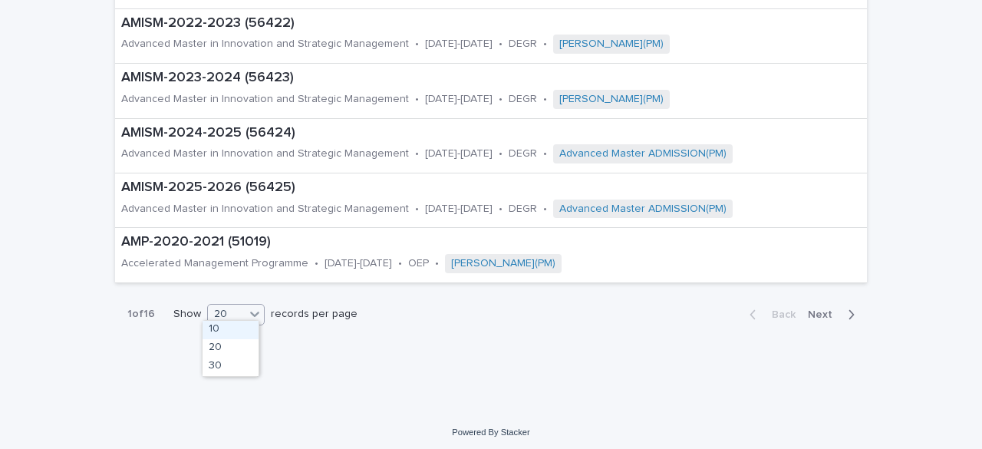
click at [222, 320] on body "Home Contacts Participations Invoices/Credit Notes Products Promotions/Classes …" at bounding box center [491, 224] width 982 height 449
click at [242, 369] on div "30" at bounding box center [231, 367] width 56 height 18
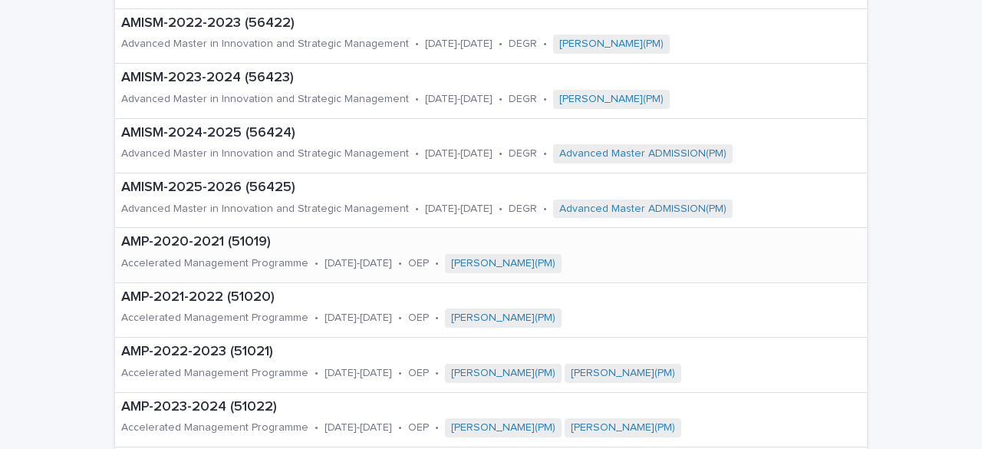
scroll to position [1518, 0]
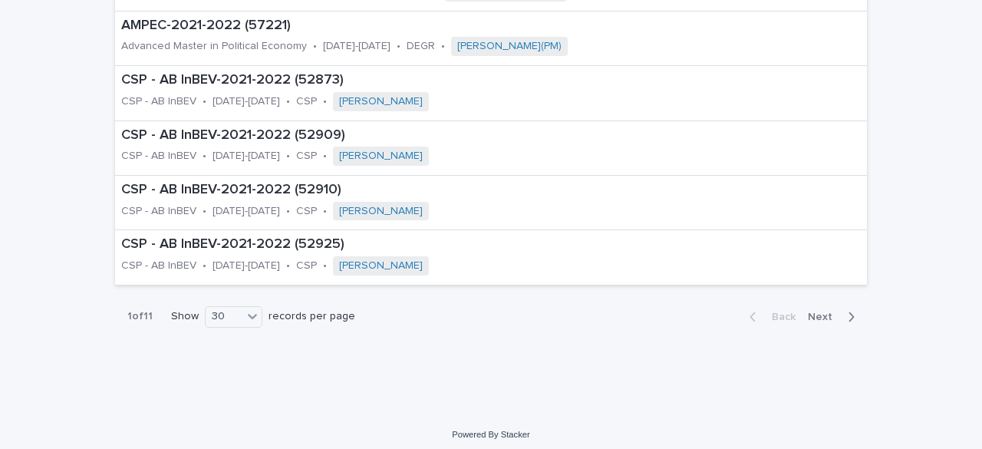
click at [819, 317] on div "Back Next" at bounding box center [802, 317] width 130 height 38
click at [816, 315] on button "Next" at bounding box center [834, 317] width 65 height 14
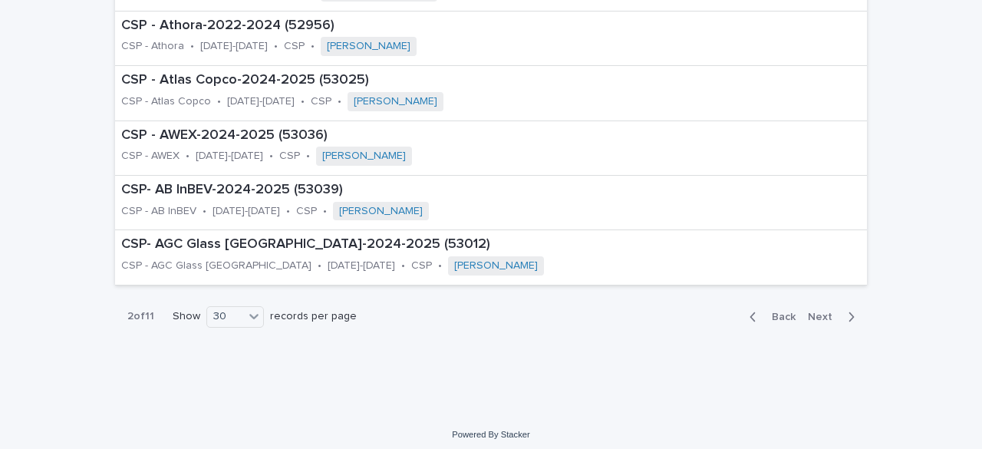
click at [816, 315] on button "Next" at bounding box center [834, 317] width 65 height 14
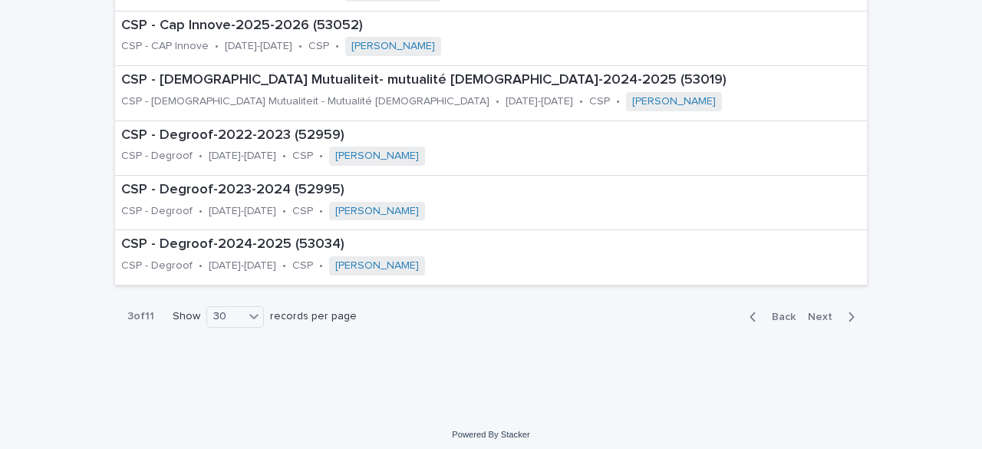
click at [816, 315] on button "Next" at bounding box center [834, 317] width 65 height 14
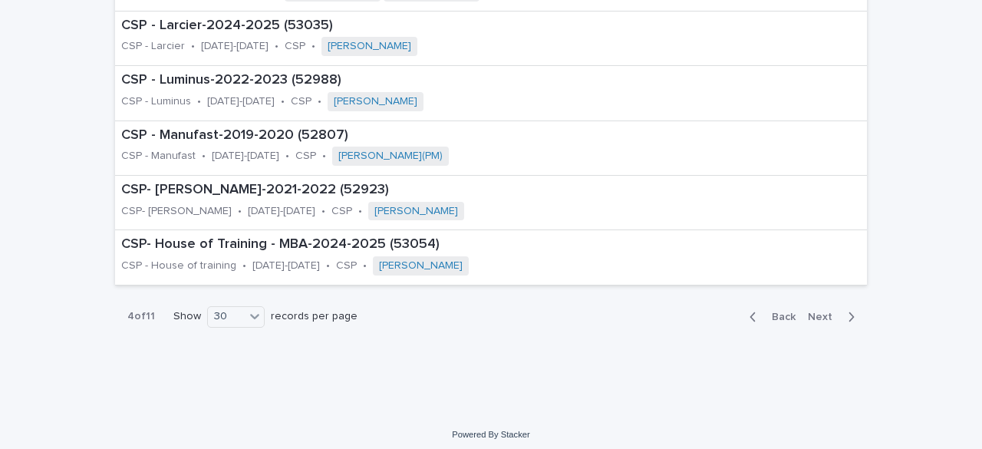
click at [816, 315] on button "Next" at bounding box center [834, 317] width 65 height 14
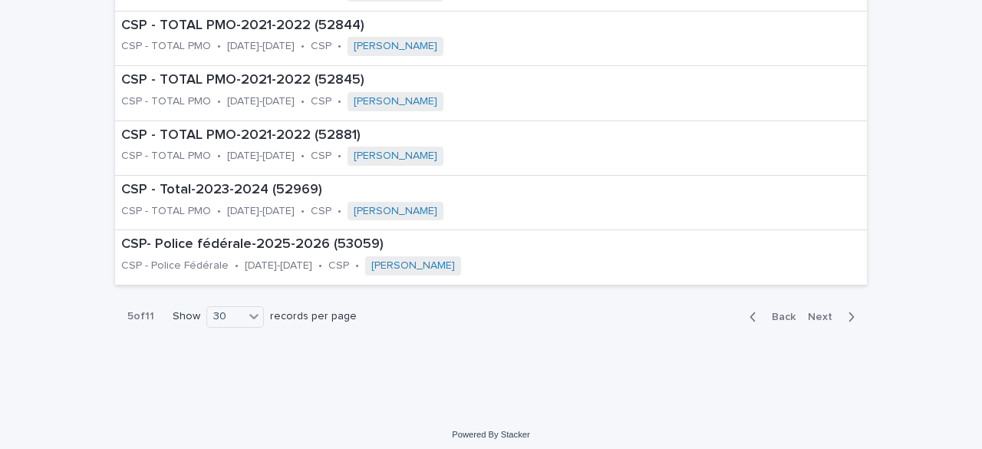
click at [820, 313] on span "Next" at bounding box center [825, 317] width 34 height 11
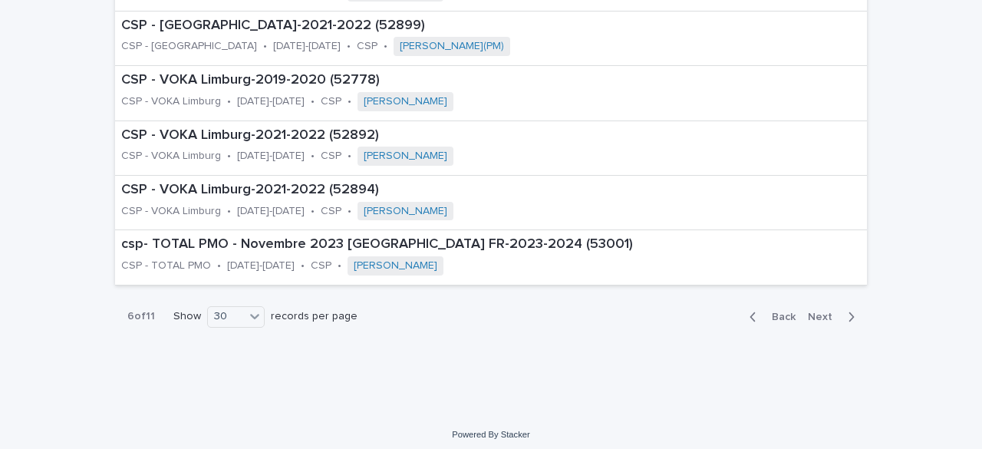
click at [820, 313] on span "Next" at bounding box center [825, 317] width 34 height 11
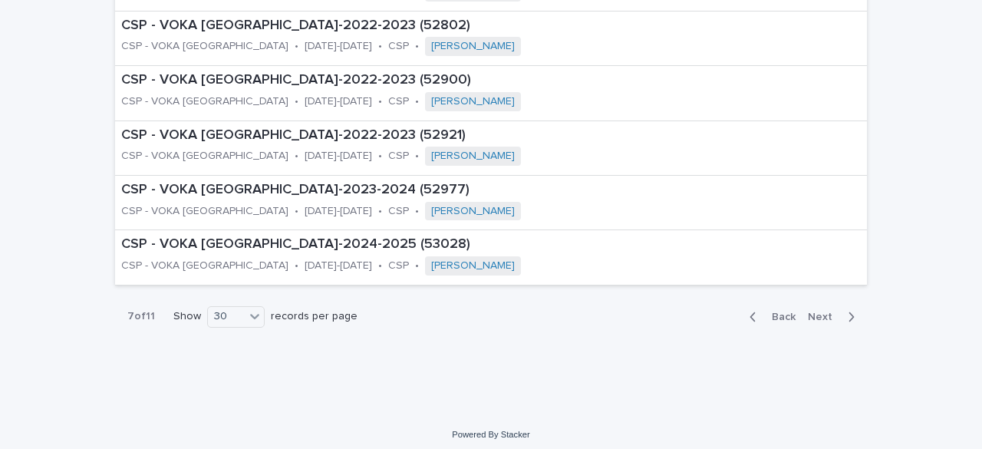
click at [820, 313] on span "Next" at bounding box center [825, 317] width 34 height 11
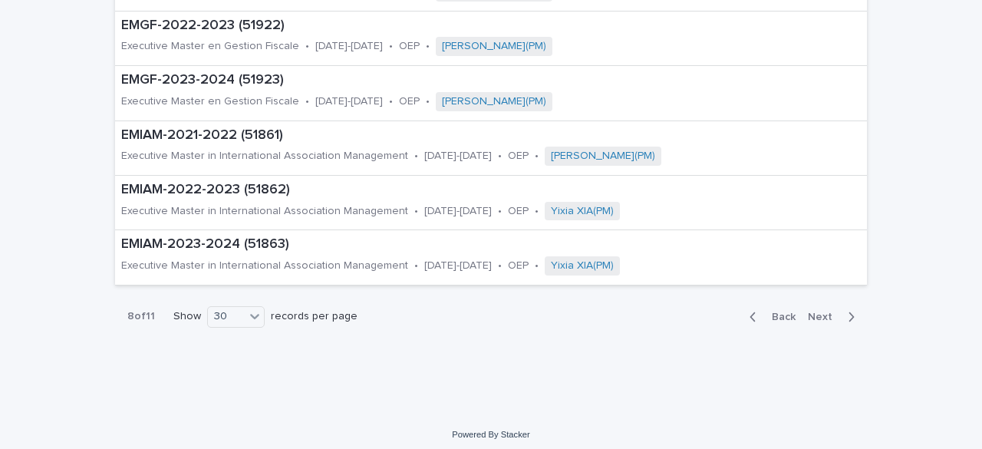
click at [820, 313] on span "Next" at bounding box center [825, 317] width 34 height 11
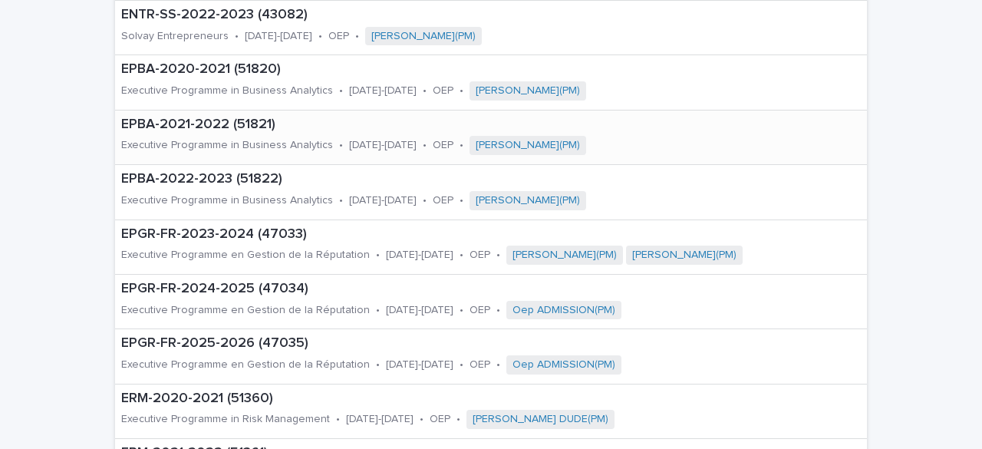
scroll to position [884, 0]
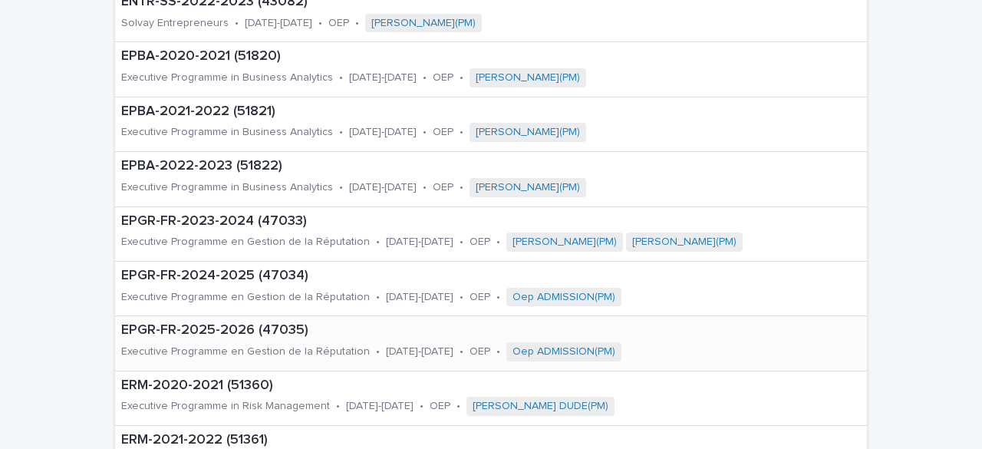
click at [223, 328] on p "EPGR-FR-2025-2026 (47035)" at bounding box center [466, 330] width 691 height 17
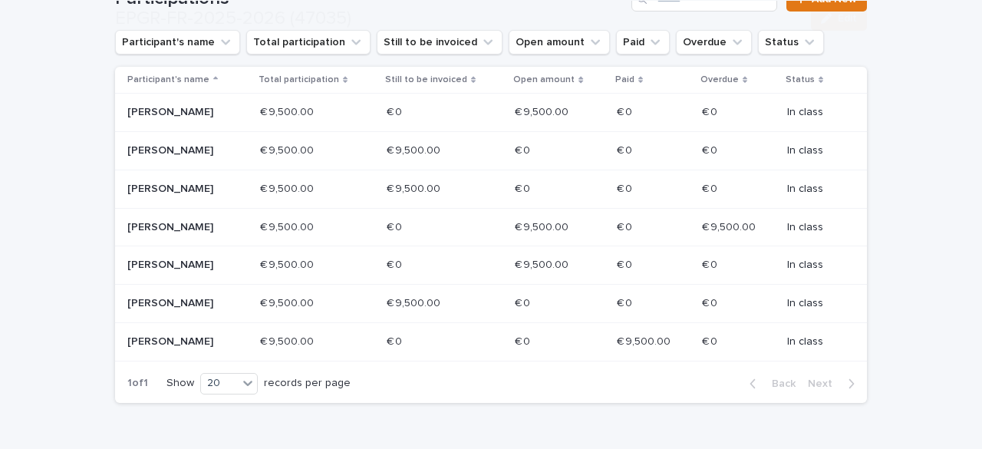
scroll to position [316, 0]
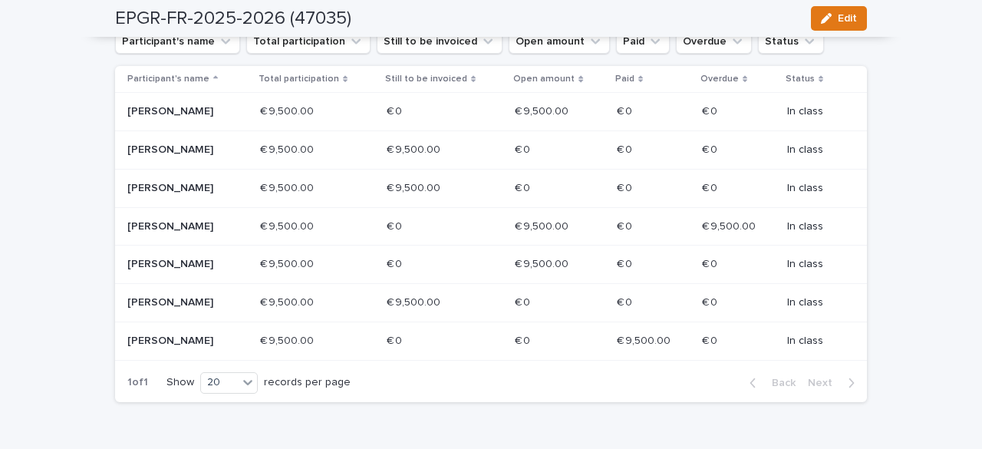
click at [107, 233] on div "Loading... Saving… Loading... Saving… EPGR-FR-2025-2026 (47035) Edit EPGR-FR-20…" at bounding box center [490, 93] width 767 height 718
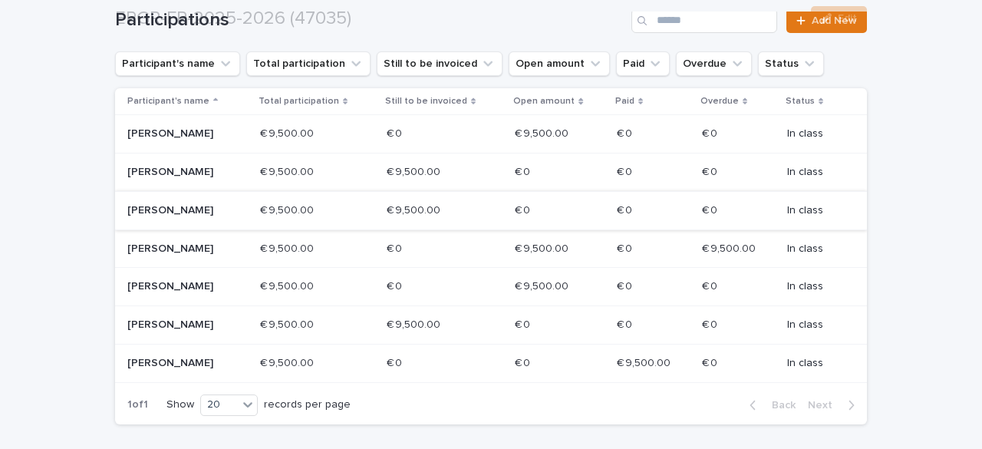
scroll to position [299, 0]
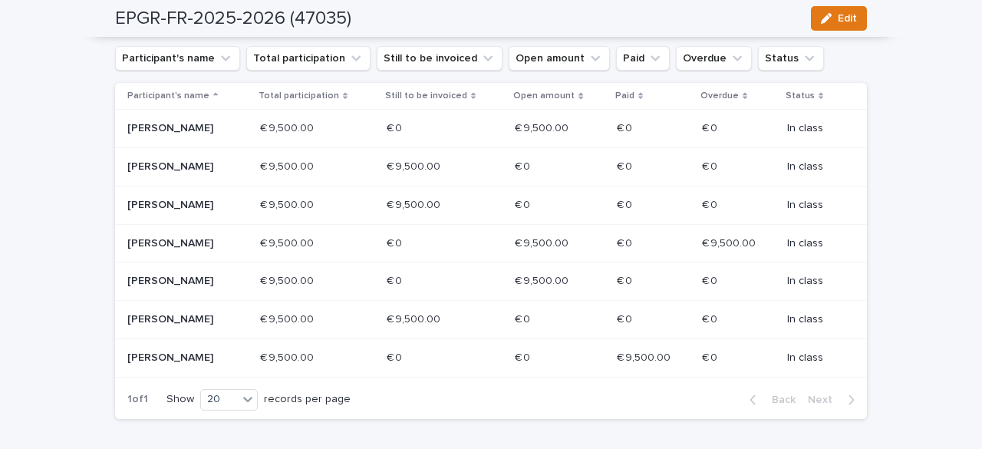
click at [209, 225] on td "[PERSON_NAME]" at bounding box center [184, 243] width 139 height 38
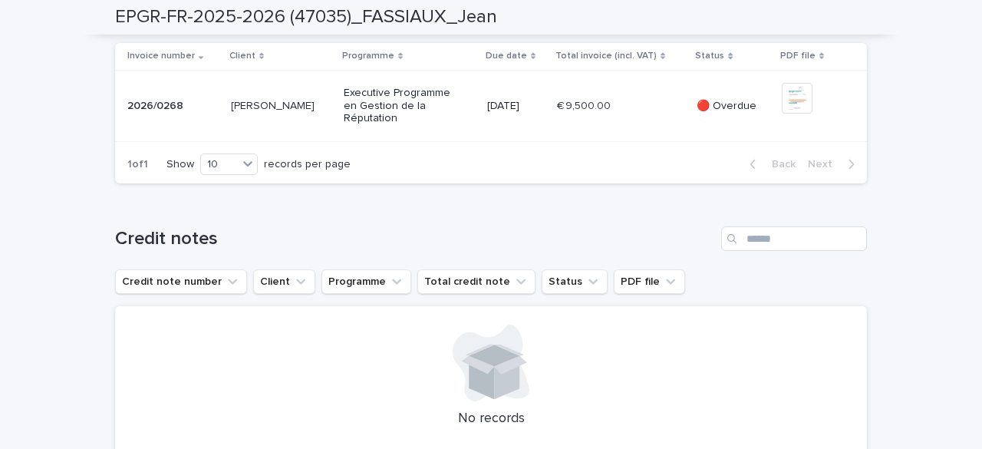
scroll to position [675, 0]
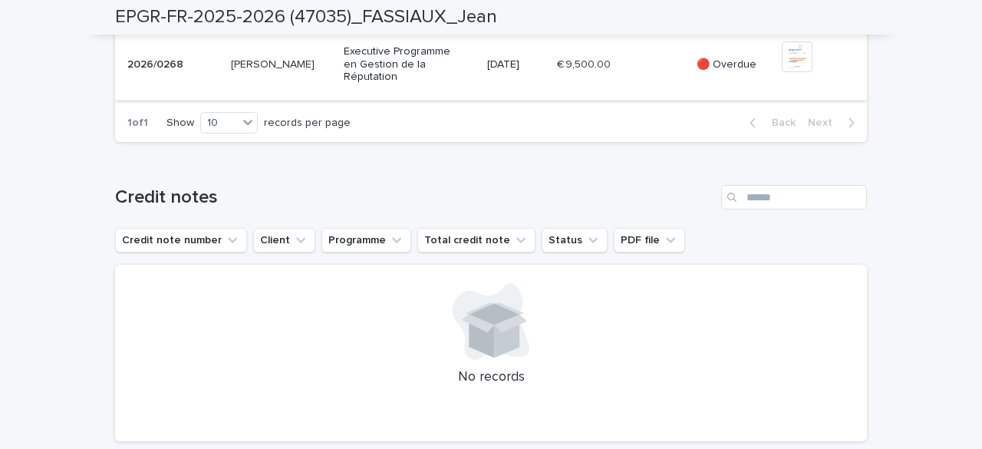
click at [795, 72] on img at bounding box center [797, 56] width 31 height 31
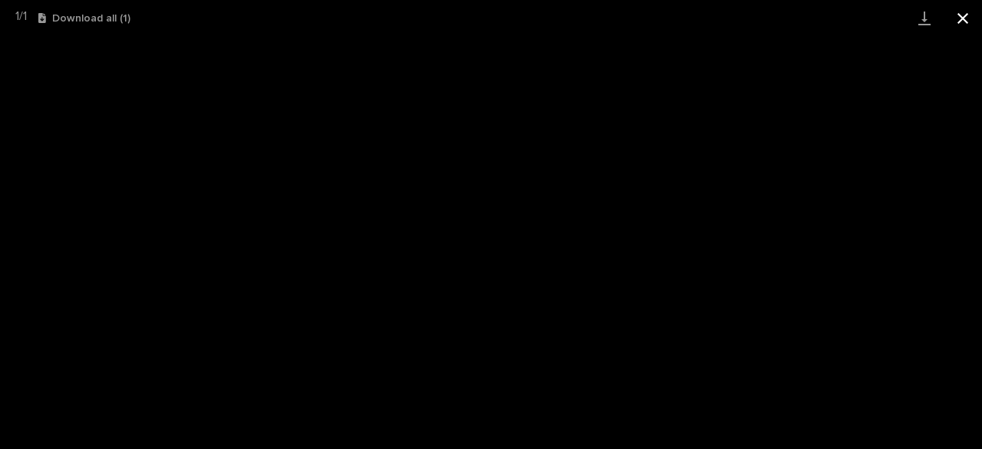
click at [978, 20] on button "Close gallery" at bounding box center [963, 18] width 38 height 36
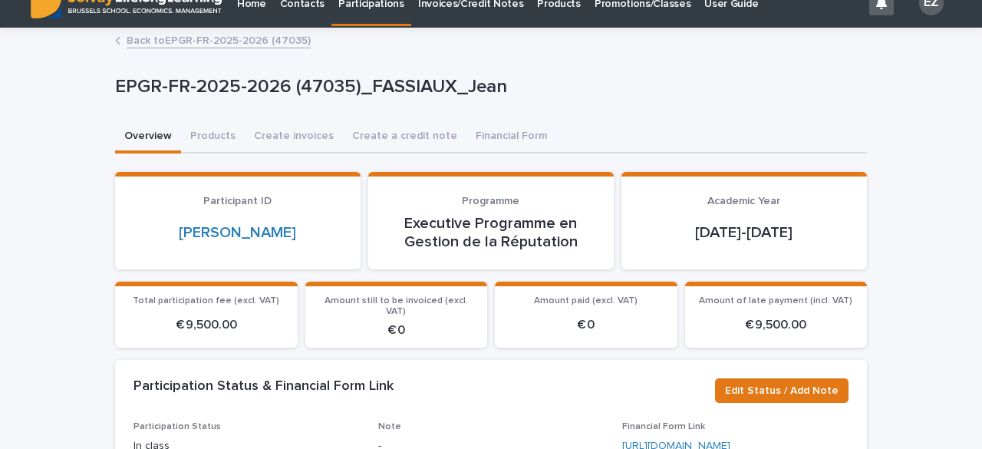
scroll to position [15, 0]
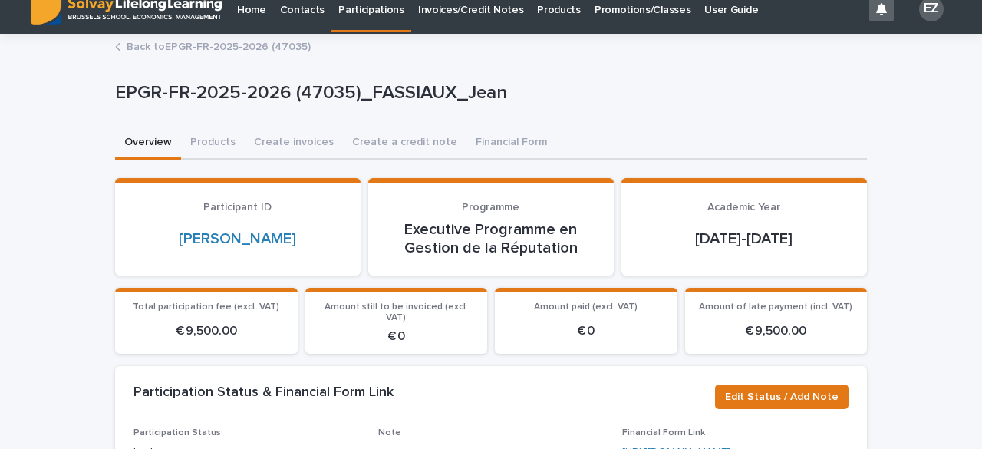
click at [215, 43] on link "Back to EPGR-FR-2025-2026 (47035)" at bounding box center [219, 46] width 184 height 18
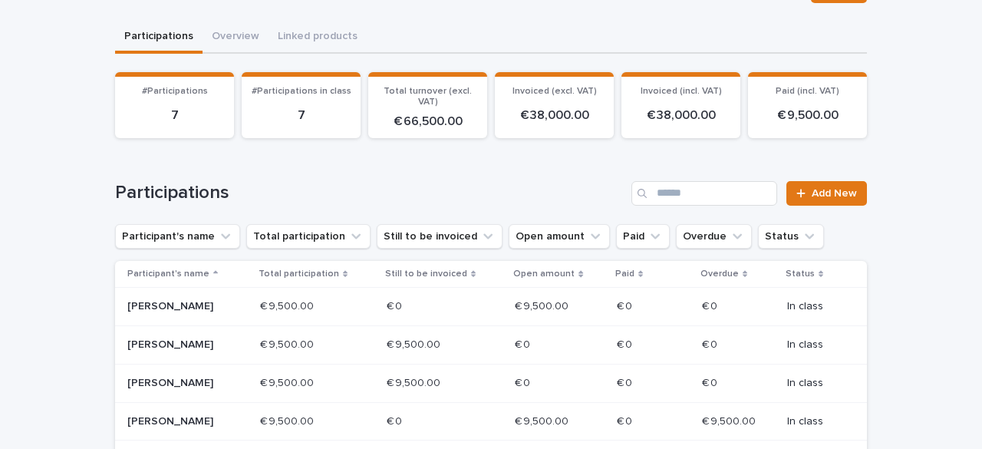
scroll to position [412, 0]
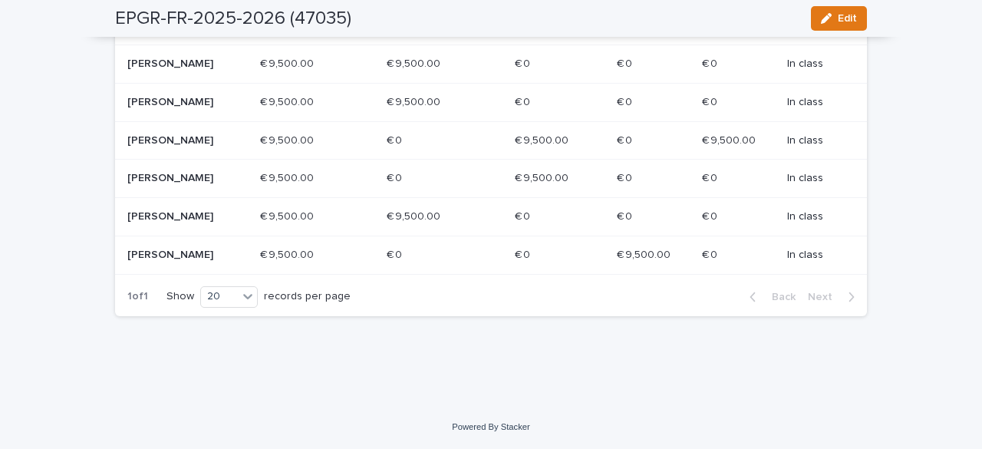
click at [147, 211] on p "[PERSON_NAME]" at bounding box center [182, 216] width 110 height 13
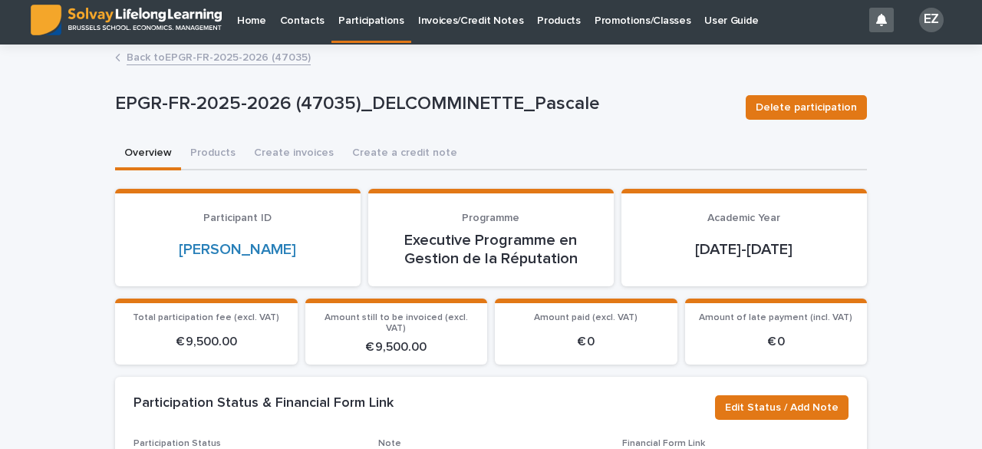
scroll to position [5, 0]
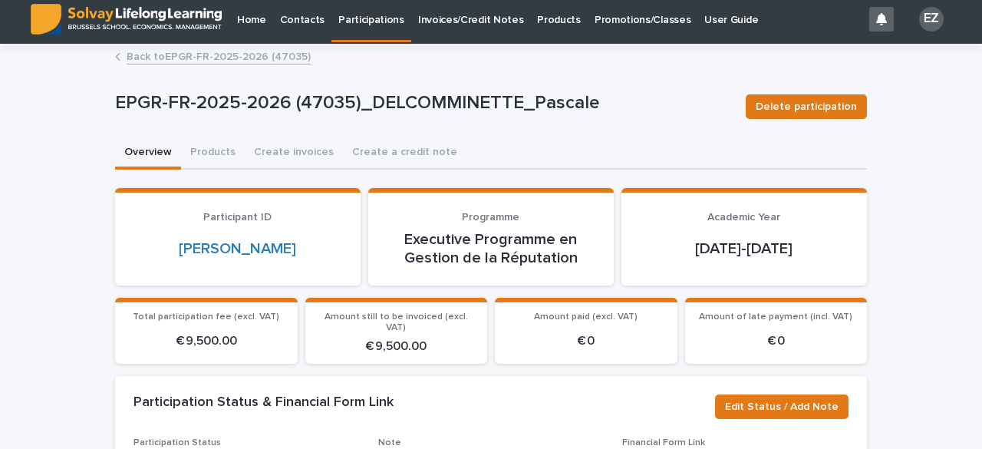
click at [134, 53] on link "Back to EPGR-FR-2025-2026 (47035)" at bounding box center [219, 56] width 184 height 18
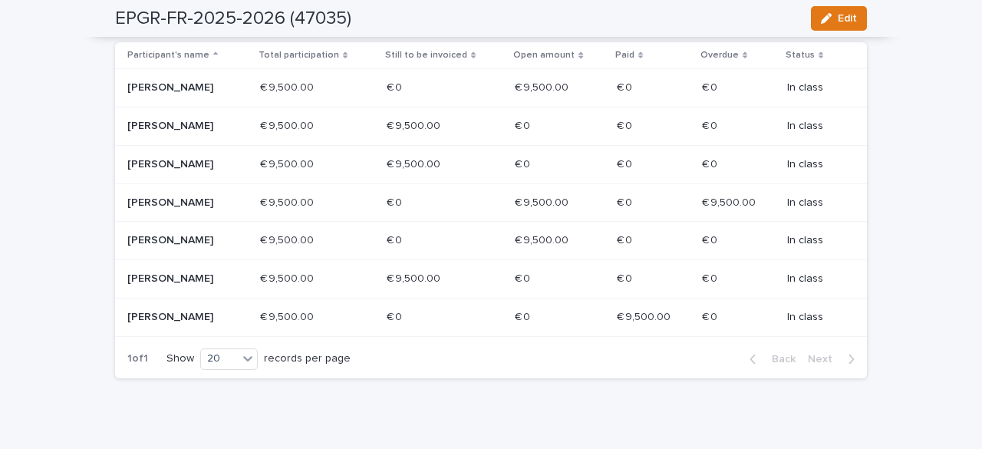
scroll to position [339, 0]
